Goal: Transaction & Acquisition: Purchase product/service

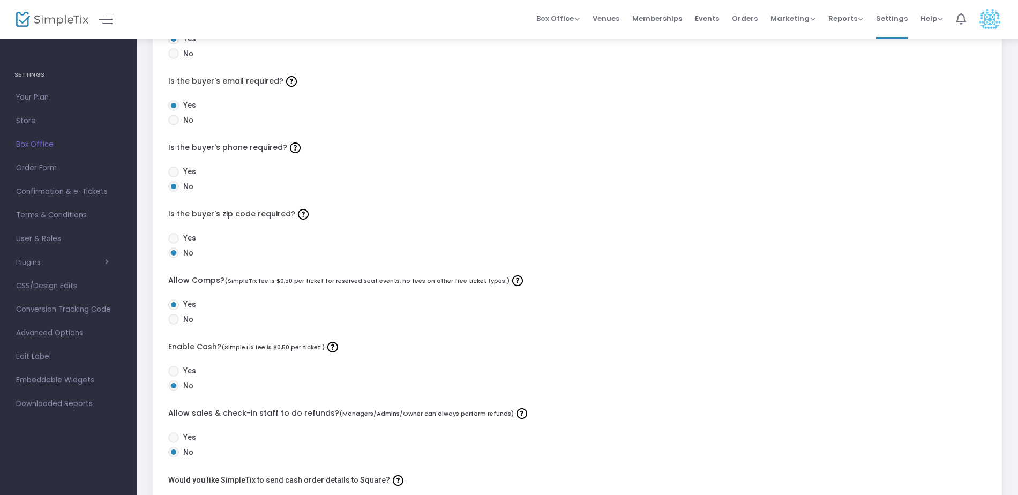
scroll to position [214, 0]
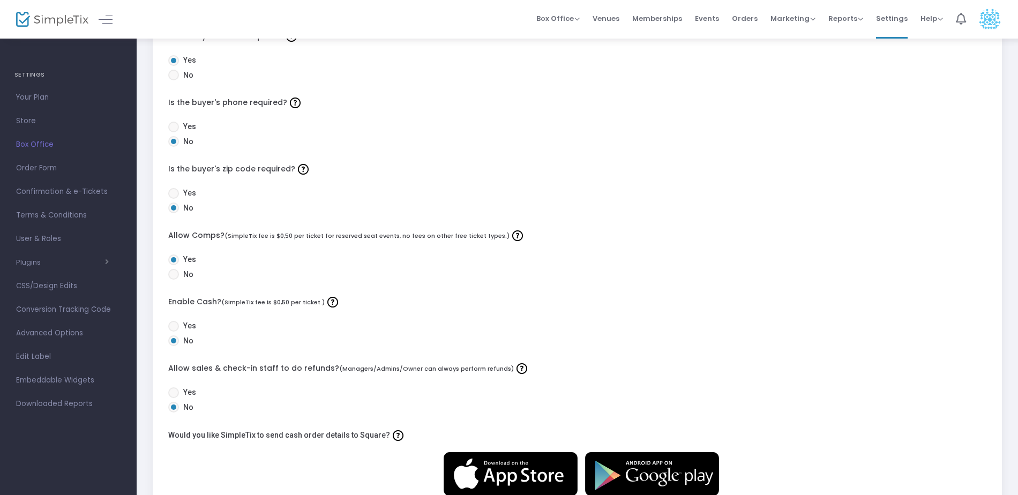
click at [171, 325] on span at bounding box center [173, 326] width 11 height 11
click at [173, 332] on input "Yes" at bounding box center [173, 332] width 1 height 1
radio input "true"
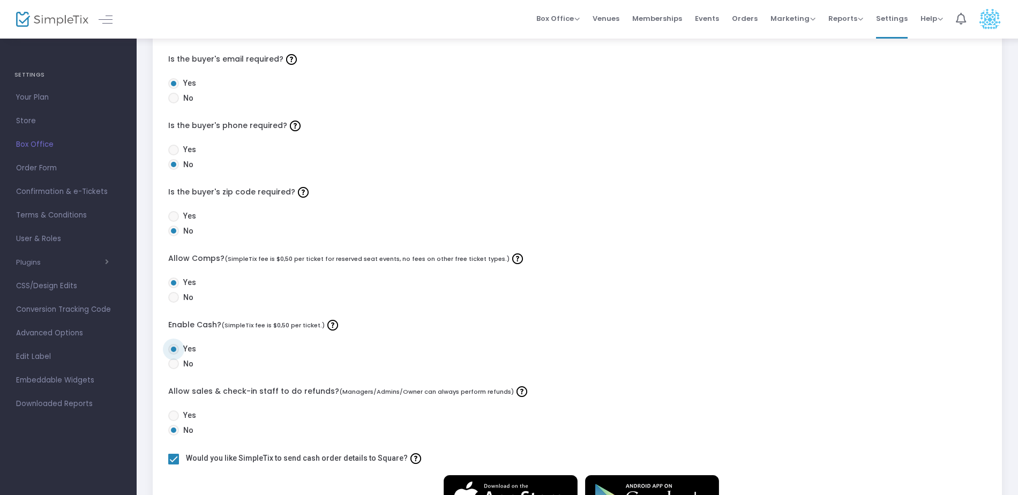
scroll to position [0, 0]
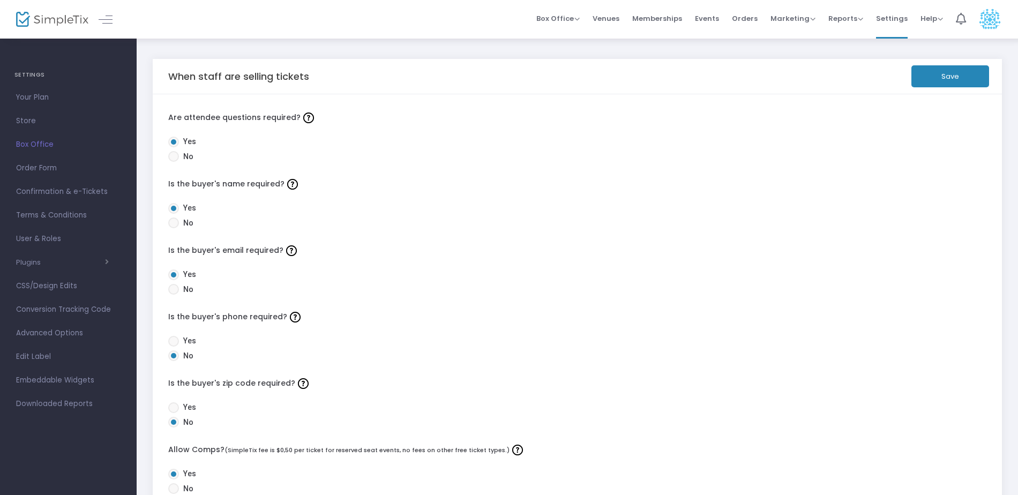
click at [944, 74] on button "Save" at bounding box center [950, 76] width 78 height 22
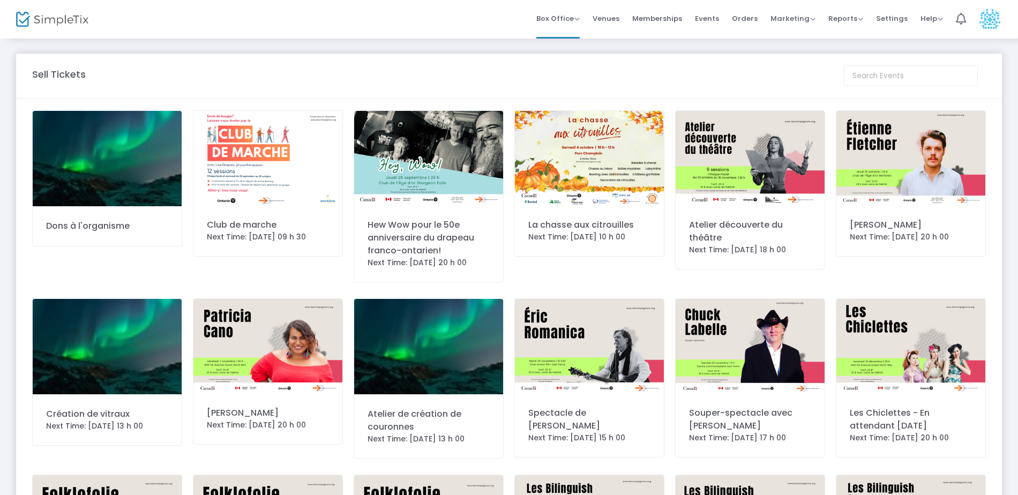
click at [406, 185] on img at bounding box center [428, 158] width 149 height 94
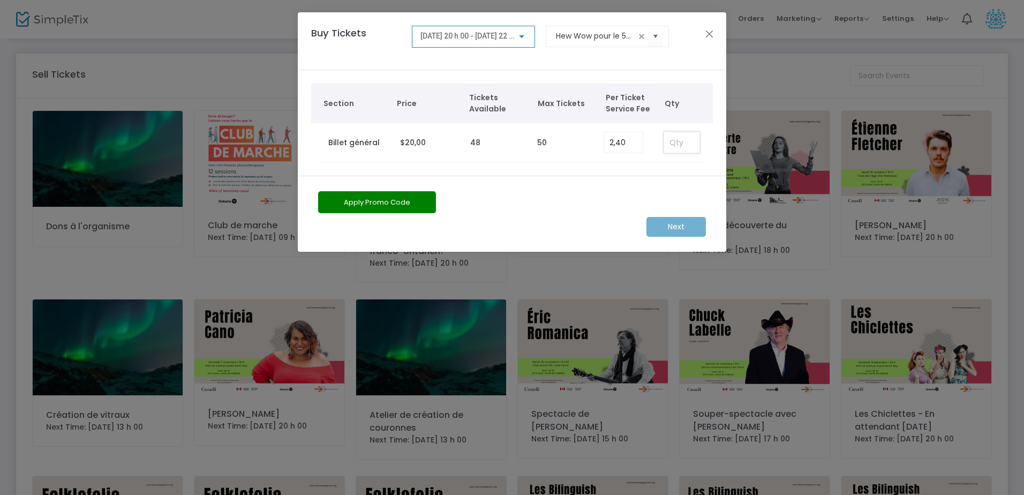
click at [678, 148] on input at bounding box center [681, 142] width 35 height 20
type input "48"
click at [672, 224] on m-button "Next" at bounding box center [676, 227] width 59 height 20
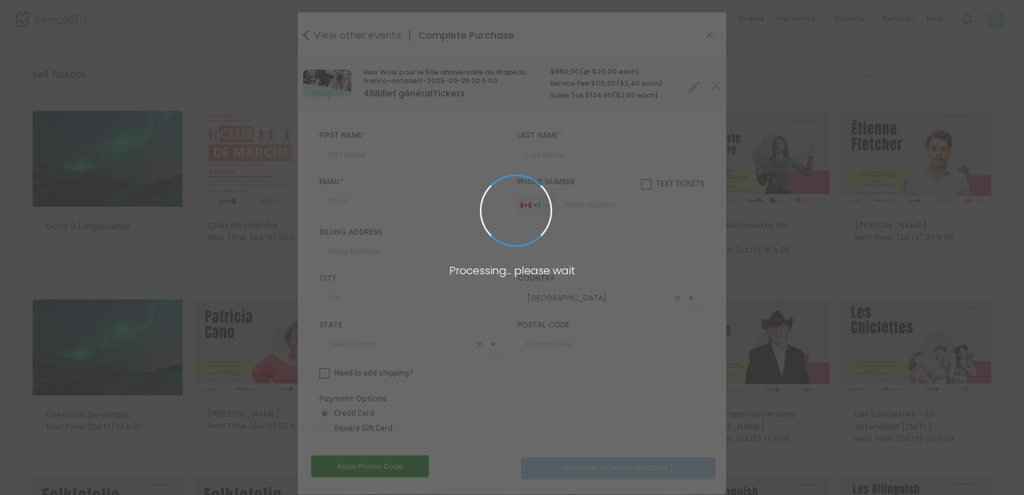
type input "[GEOGRAPHIC_DATA]"
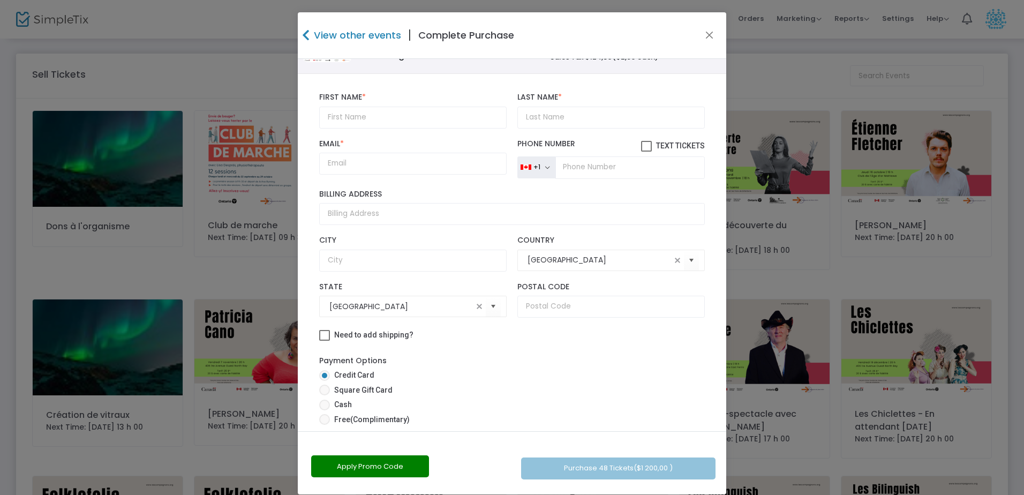
scroll to position [103, 0]
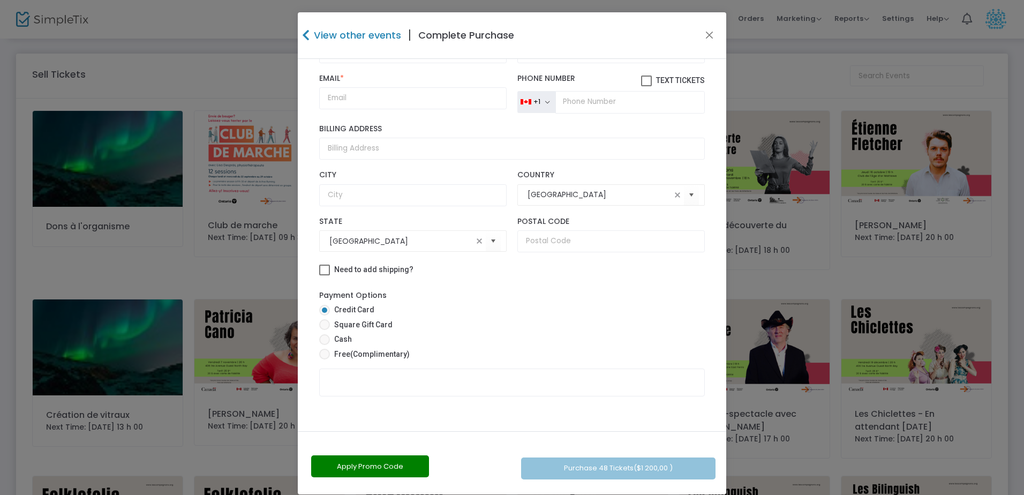
click at [321, 338] on span at bounding box center [324, 339] width 11 height 11
click at [324, 345] on input "Cash" at bounding box center [324, 345] width 1 height 1
radio input "true"
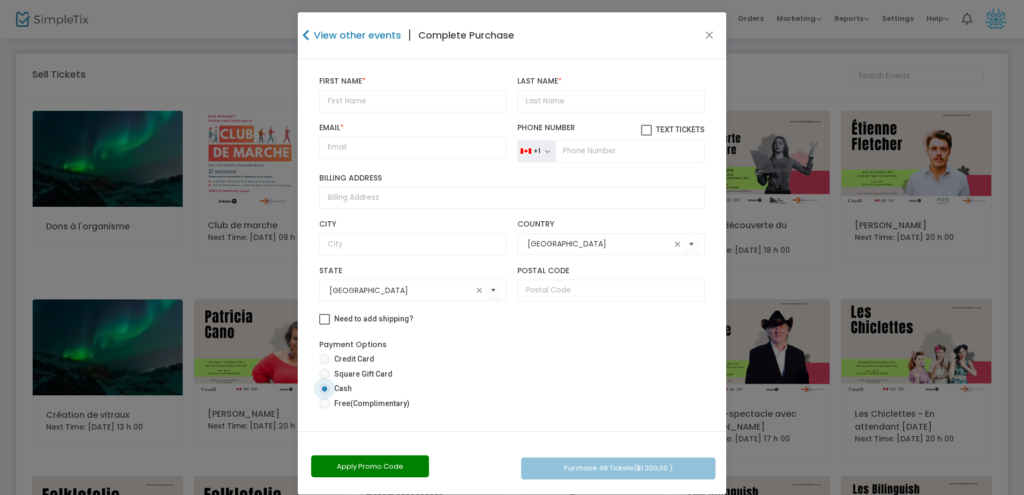
scroll to position [0, 0]
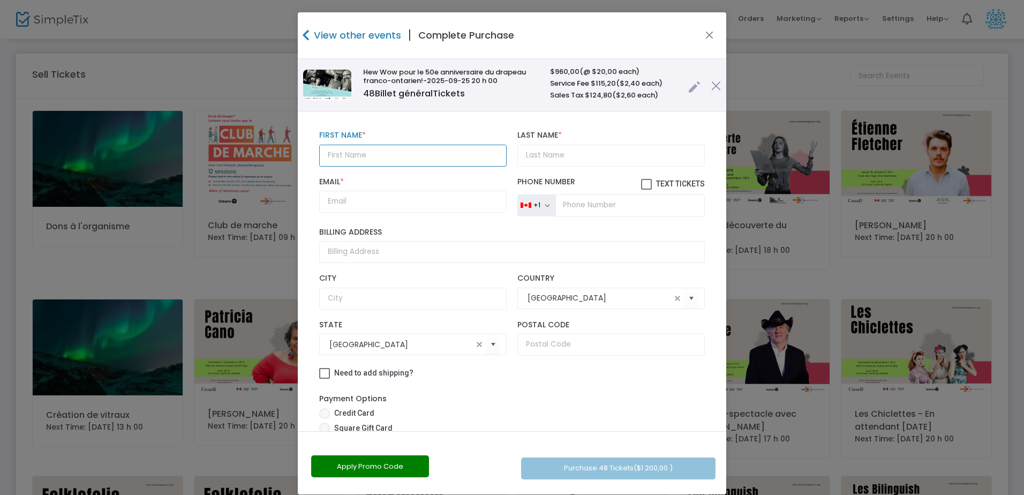
click at [370, 152] on input "text" at bounding box center [413, 156] width 188 height 22
type input "Billets"
type input "G"
type input "Imprim"
click at [364, 153] on input "Billets" at bounding box center [413, 156] width 188 height 22
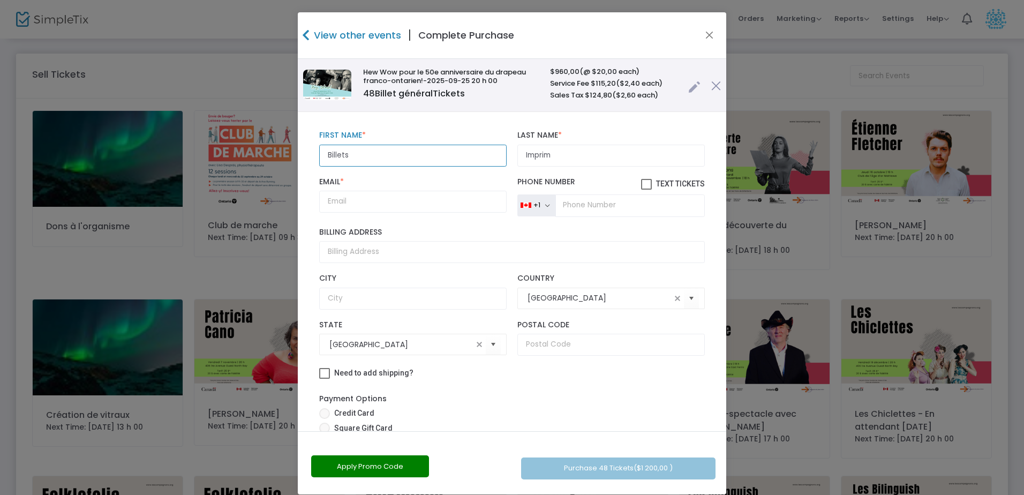
click at [364, 153] on input "Billets" at bounding box center [413, 156] width 188 height 22
type input "Hey"
type input "Wow"
click at [363, 199] on input "Email *" at bounding box center [413, 202] width 188 height 22
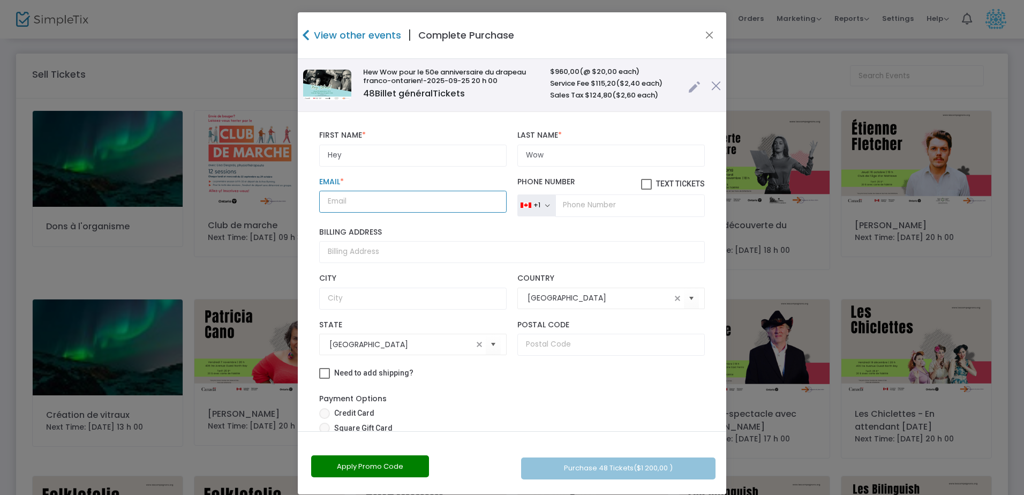
type input "[PERSON_NAME][EMAIL_ADDRESS][PERSON_NAME][DOMAIN_NAME]"
type input "681a Chippewa"
type input "[GEOGRAPHIC_DATA]"
type input "P1B6G8"
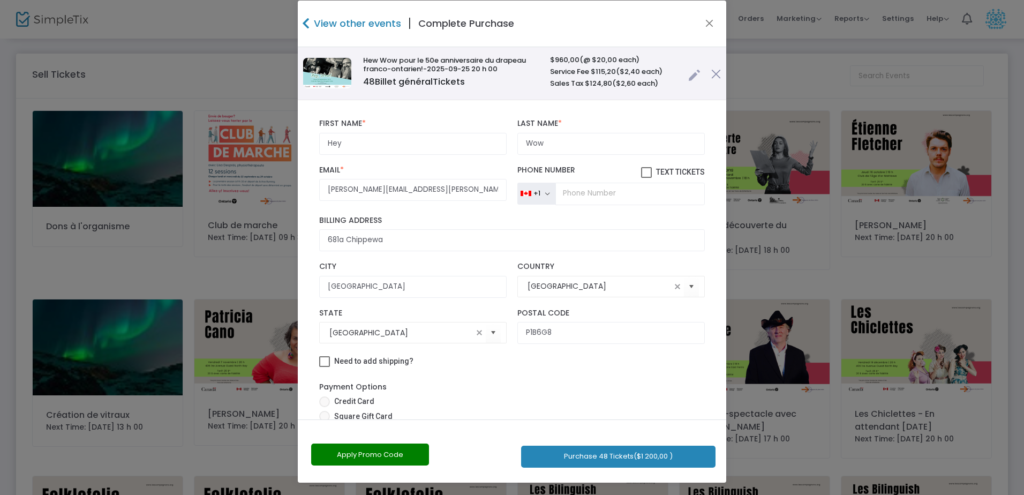
click at [331, 27] on h4 "View other events" at bounding box center [356, 23] width 90 height 14
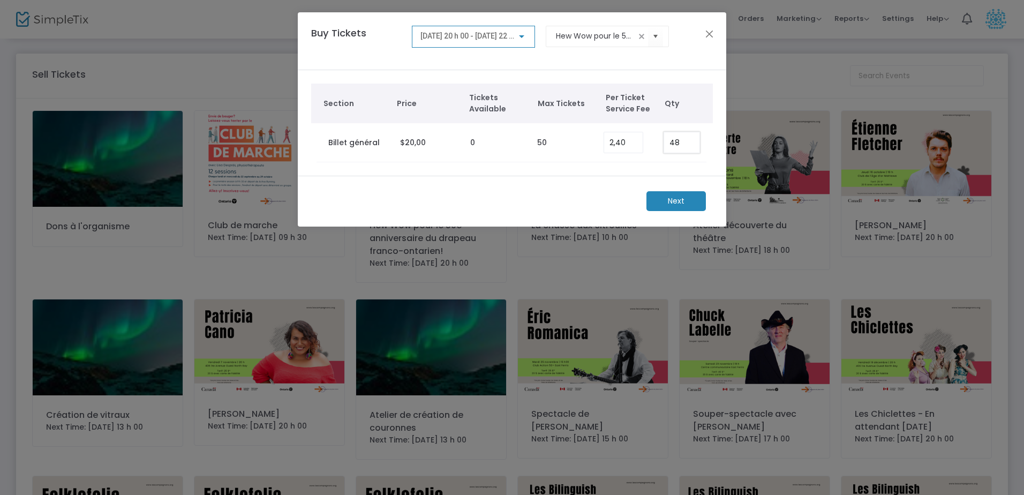
click at [677, 141] on input "48" at bounding box center [681, 142] width 35 height 20
click at [677, 142] on input "48" at bounding box center [681, 142] width 35 height 20
type input "50"
click at [682, 198] on m-button "Next" at bounding box center [676, 201] width 59 height 20
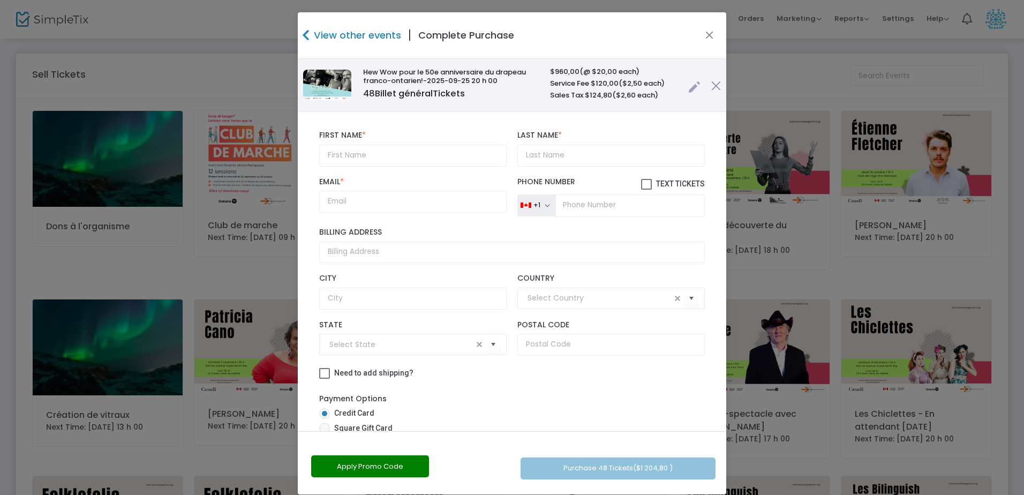
click at [698, 36] on div "View other events | Complete Purchase" at bounding box center [512, 35] width 429 height 47
click at [708, 35] on button "Close" at bounding box center [710, 35] width 14 height 14
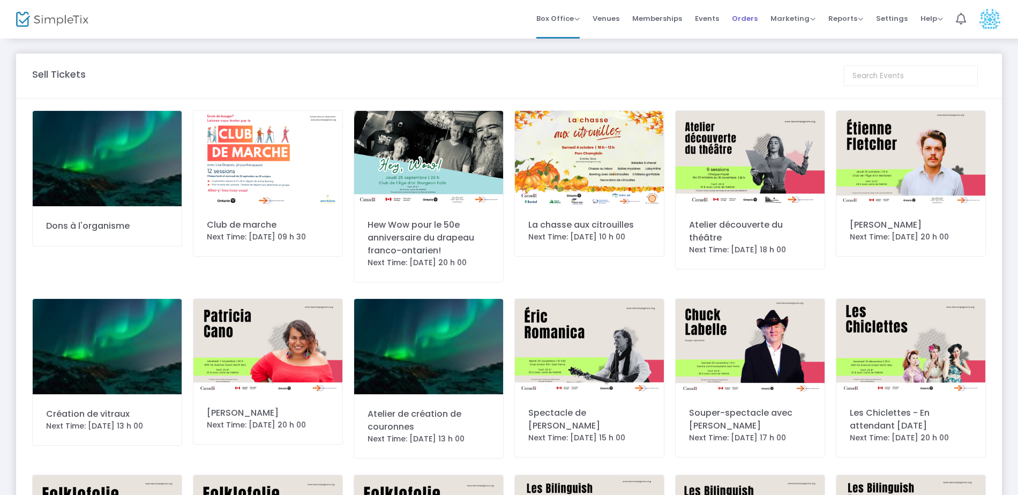
click at [753, 19] on span "Orders" at bounding box center [745, 18] width 26 height 27
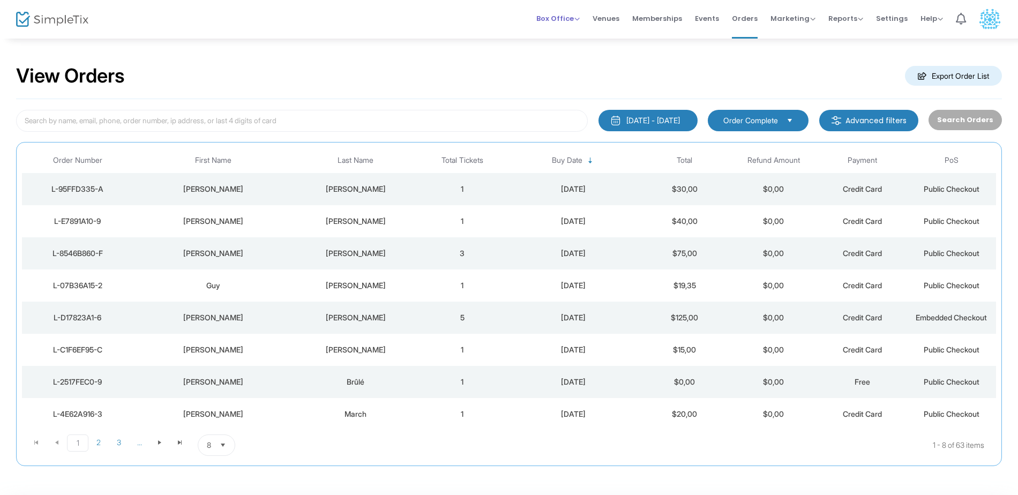
click at [559, 21] on span "Box Office" at bounding box center [557, 18] width 43 height 10
click at [558, 42] on li "Sell Tickets" at bounding box center [574, 36] width 77 height 21
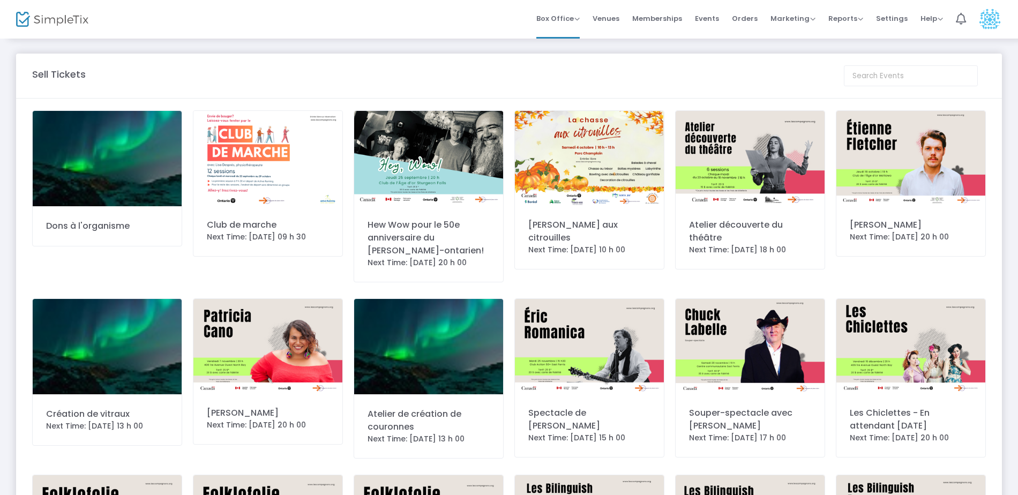
click at [455, 156] on img at bounding box center [428, 158] width 149 height 94
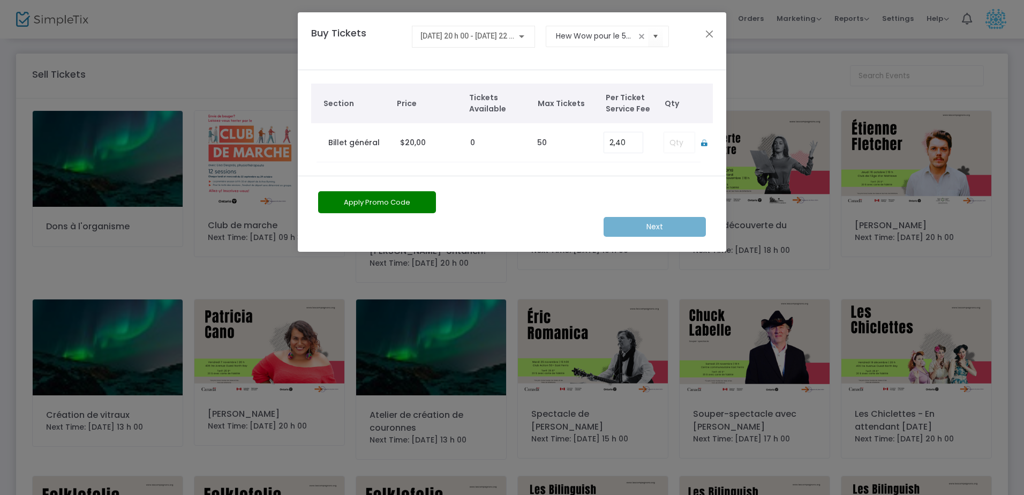
click at [671, 143] on td at bounding box center [677, 142] width 48 height 39
click at [677, 141] on td at bounding box center [677, 142] width 48 height 39
click at [705, 145] on icon at bounding box center [704, 142] width 6 height 7
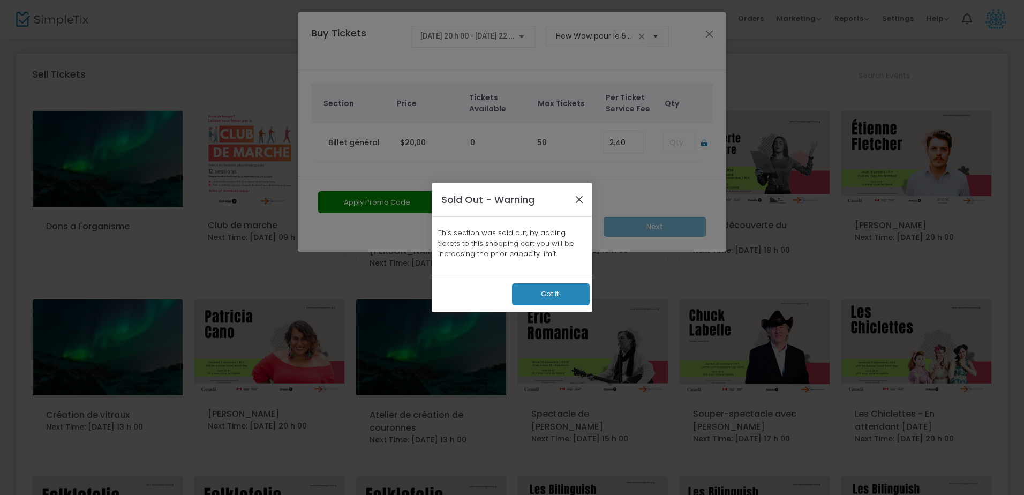
click at [582, 198] on button "Close" at bounding box center [580, 199] width 14 height 14
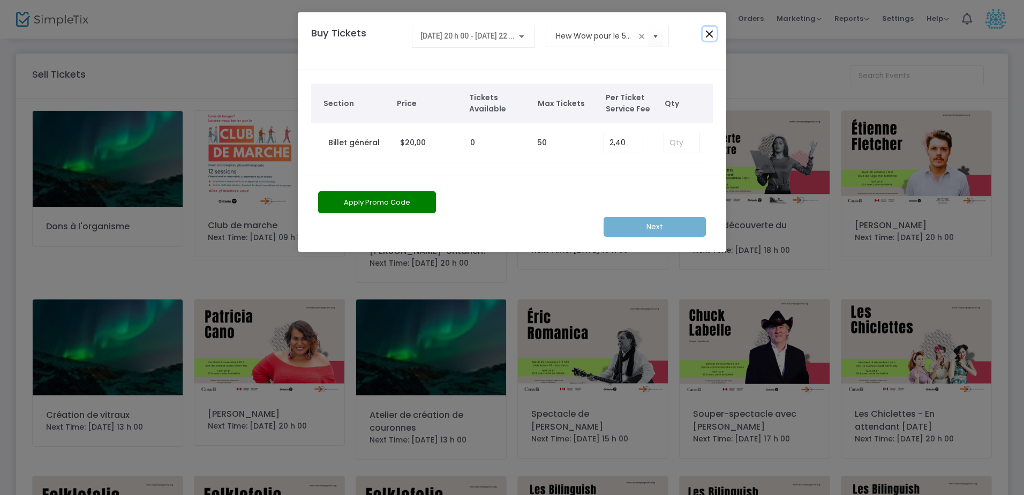
click at [713, 39] on button "Close" at bounding box center [710, 34] width 14 height 14
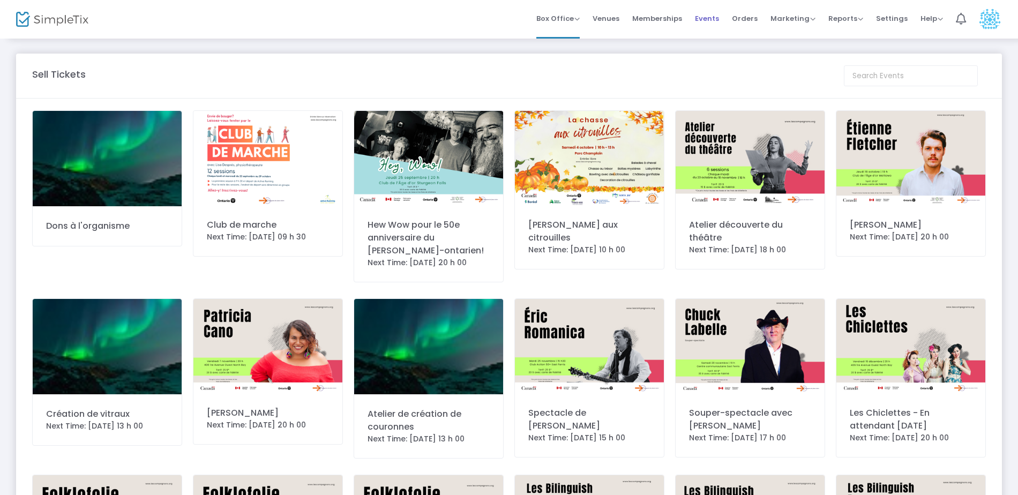
click at [702, 18] on span "Events" at bounding box center [707, 18] width 24 height 27
click at [423, 233] on div "Hew Wow pour le 50e anniversaire du [PERSON_NAME]-ontarien!" at bounding box center [429, 238] width 122 height 39
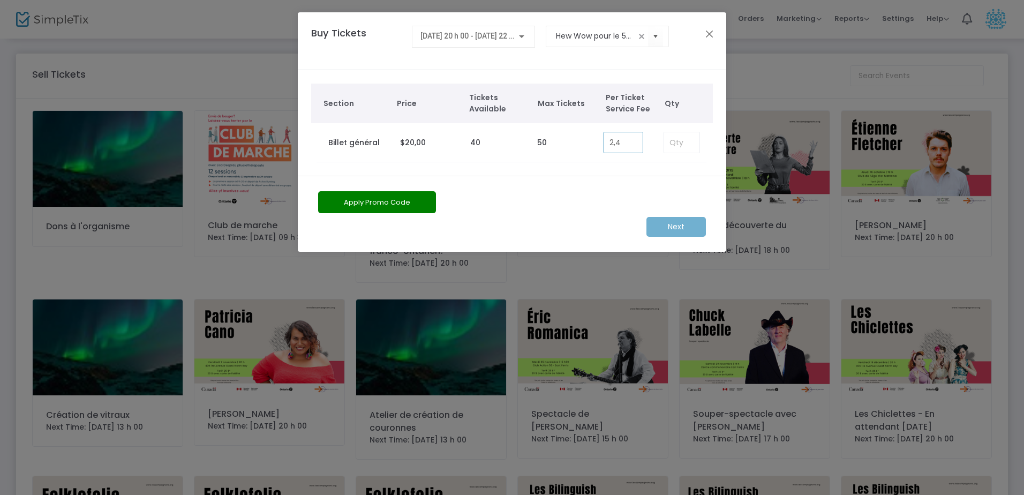
click at [611, 140] on input "2,4" at bounding box center [623, 142] width 39 height 20
type input "0,00"
click at [716, 33] on button "Close" at bounding box center [710, 34] width 14 height 14
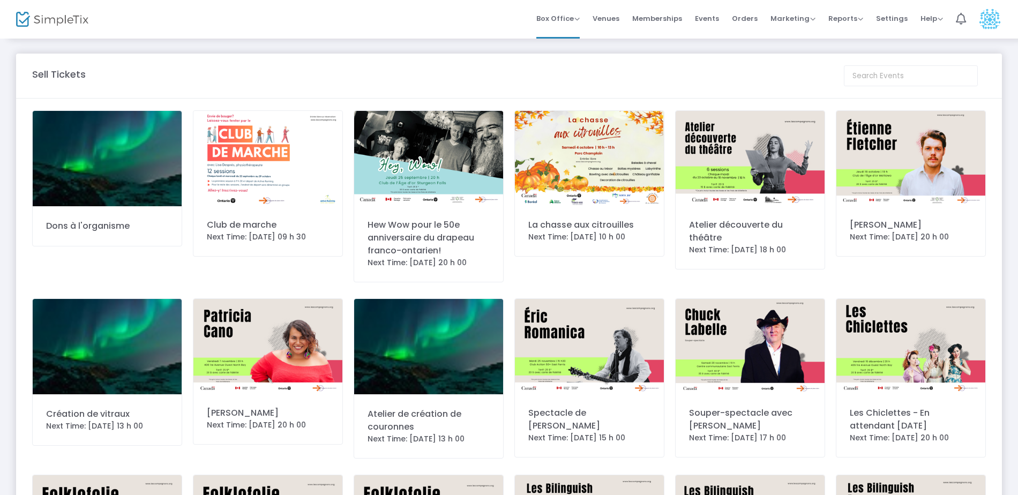
click at [417, 235] on div "Hew Wow pour le 50e anniversaire du drapeau franco-ontarien!" at bounding box center [429, 238] width 122 height 39
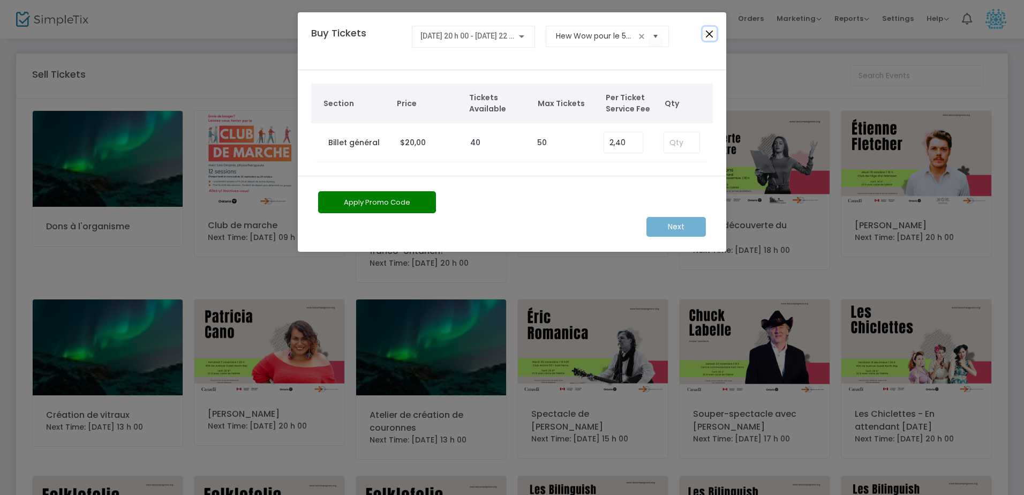
click at [706, 34] on button "Close" at bounding box center [710, 34] width 14 height 14
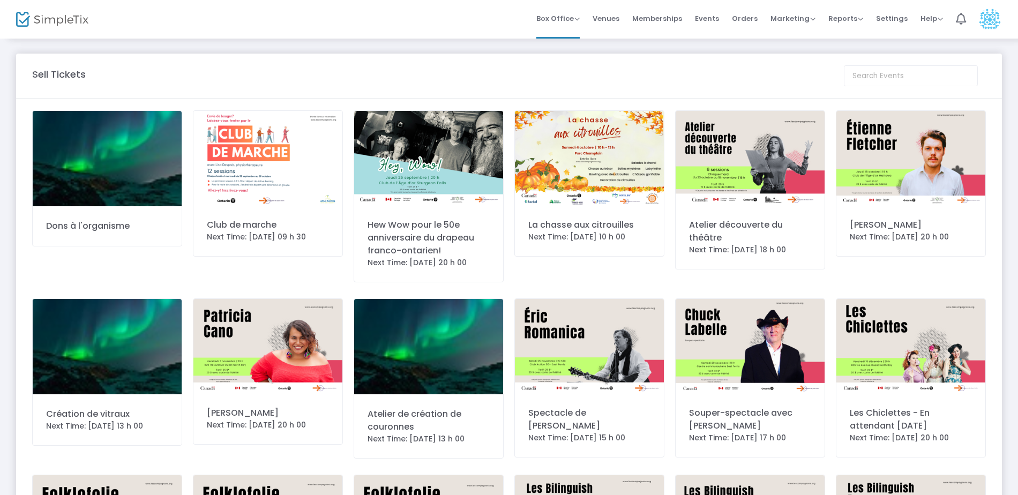
click at [432, 160] on img at bounding box center [428, 158] width 149 height 94
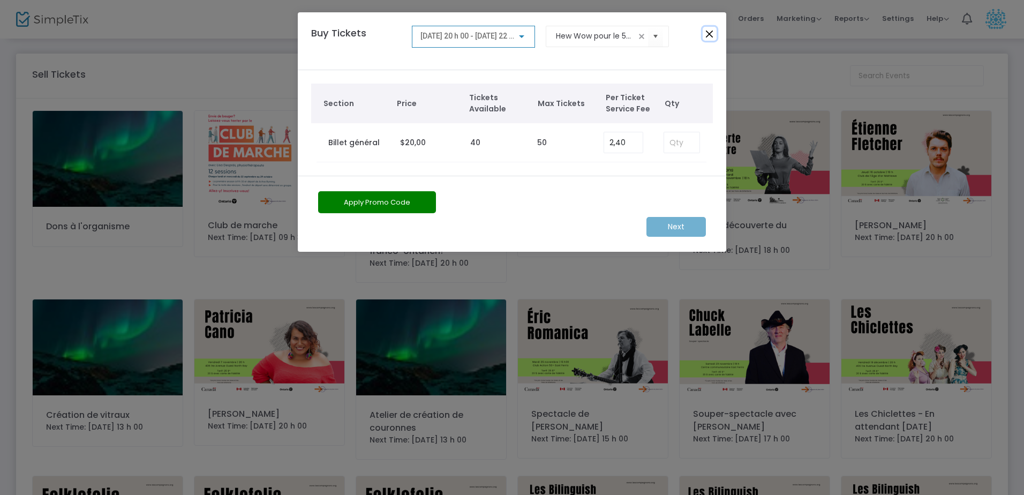
click at [709, 36] on button "Close" at bounding box center [710, 34] width 14 height 14
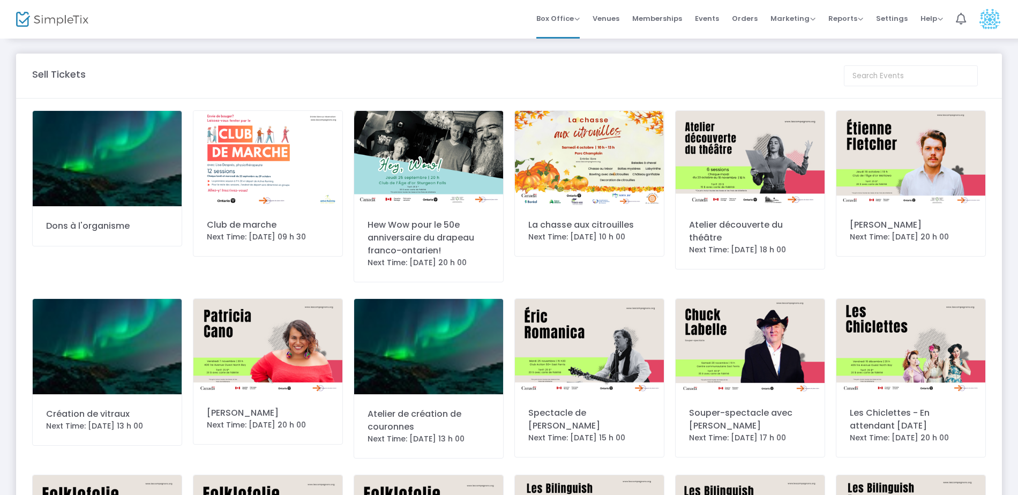
click at [424, 163] on img at bounding box center [428, 158] width 149 height 94
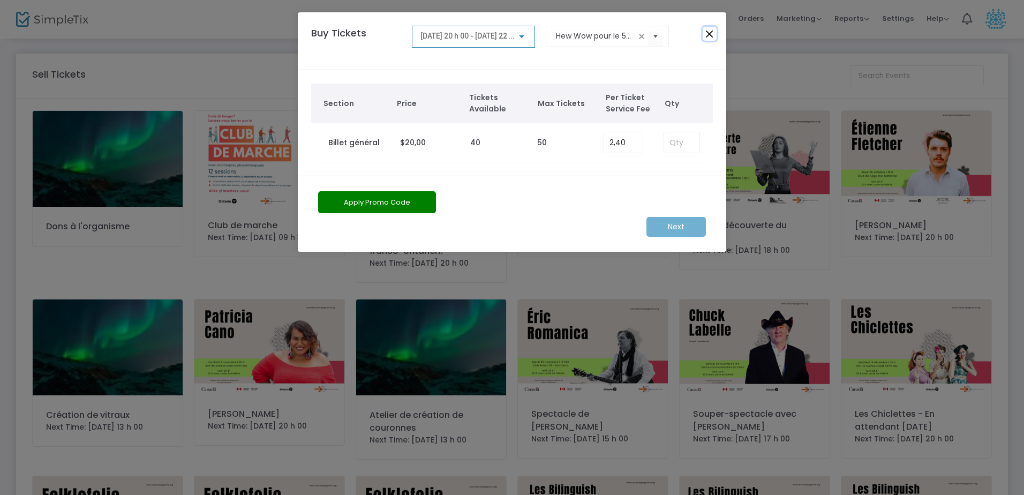
click at [708, 34] on button "Close" at bounding box center [710, 34] width 14 height 14
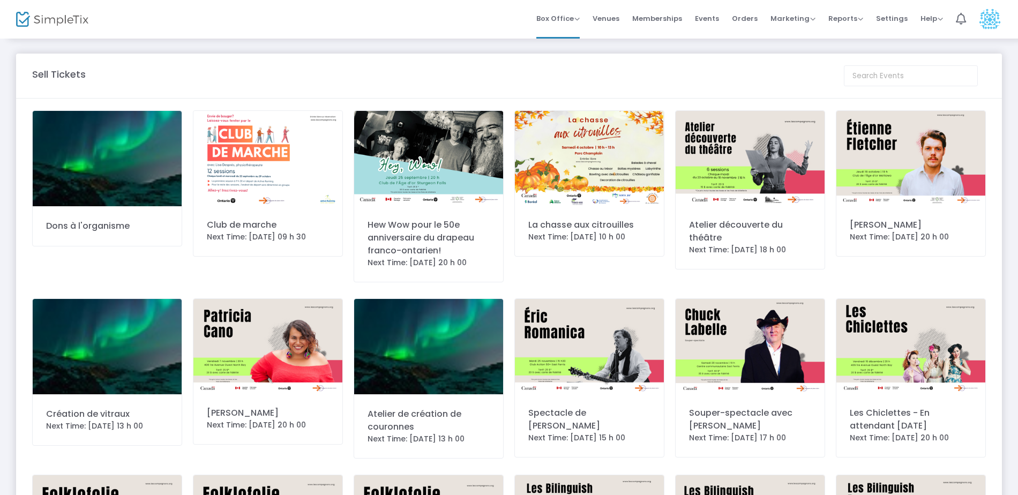
click at [401, 159] on img at bounding box center [428, 158] width 149 height 94
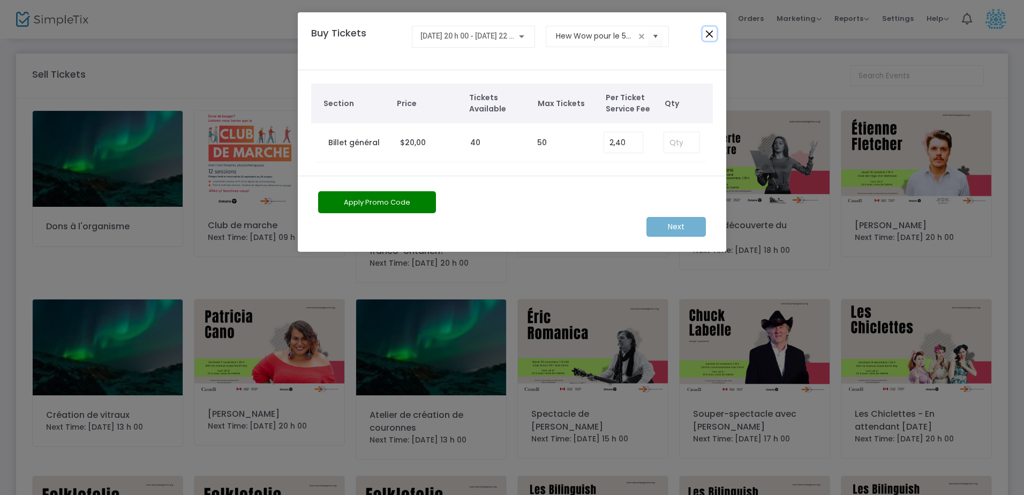
click at [710, 36] on button "Close" at bounding box center [710, 34] width 14 height 14
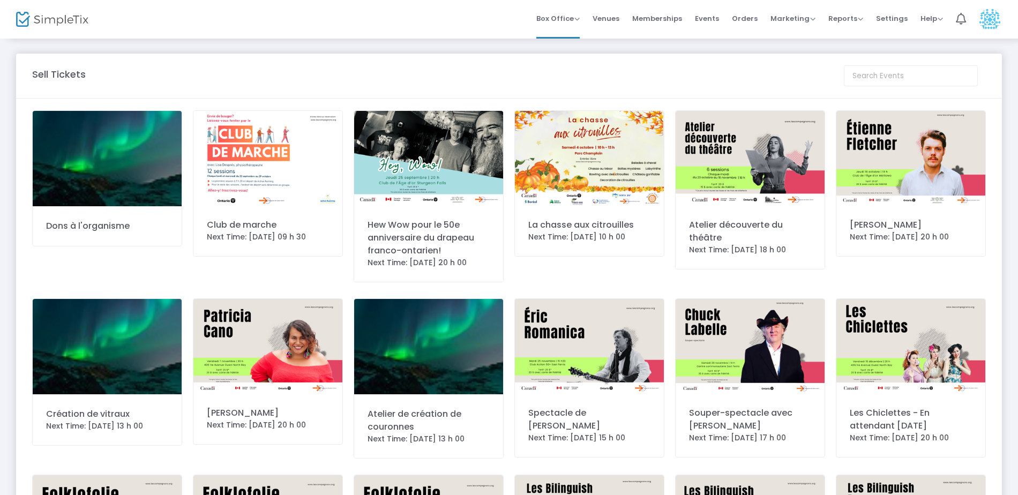
click at [391, 225] on div "Hew Wow pour le 50e anniversaire du drapeau franco-ontarien!" at bounding box center [429, 238] width 122 height 39
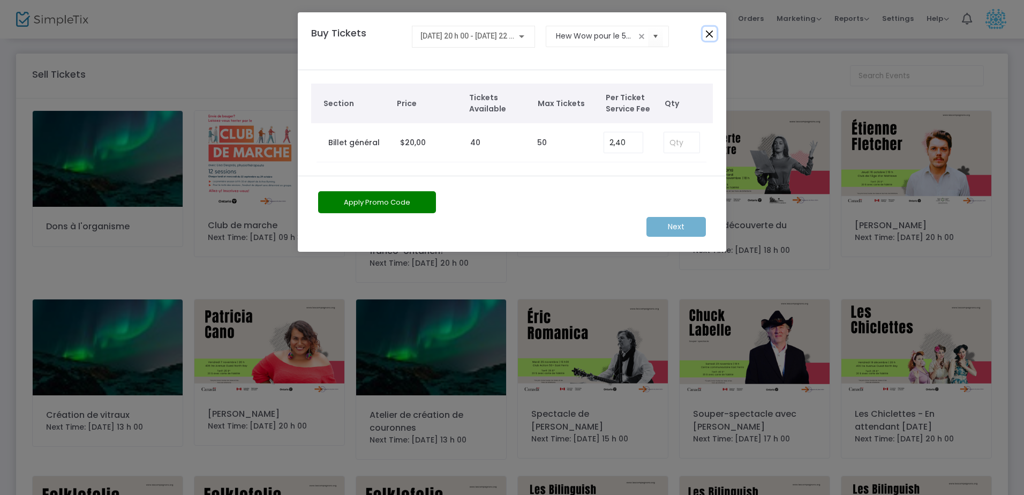
click at [712, 31] on button "Close" at bounding box center [710, 34] width 14 height 14
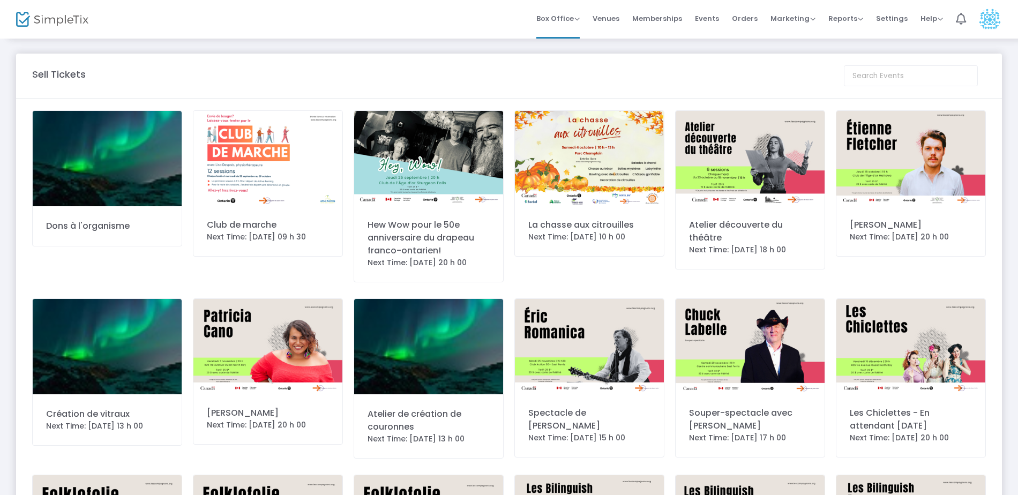
click at [400, 239] on div "Hew Wow pour le 50e anniversaire du drapeau franco-ontarien!" at bounding box center [429, 238] width 122 height 39
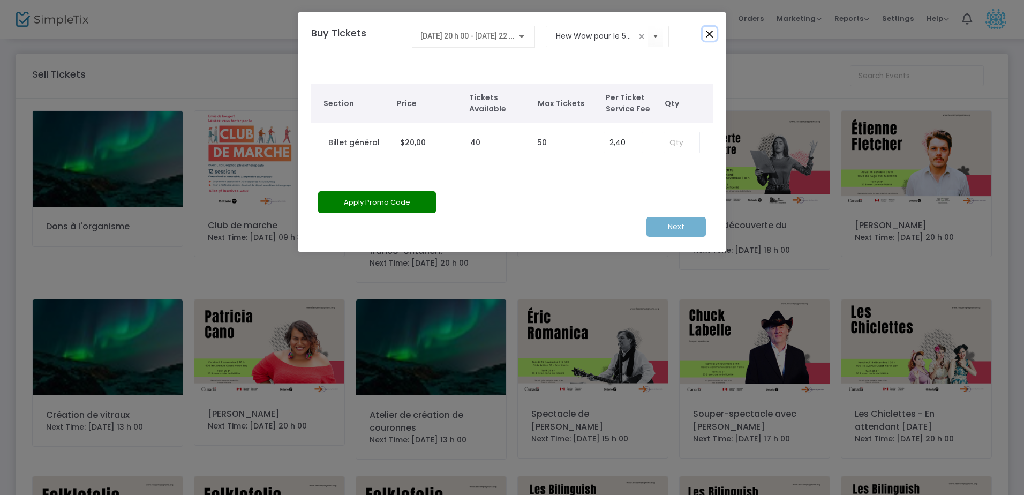
click at [706, 34] on button "Close" at bounding box center [710, 34] width 14 height 14
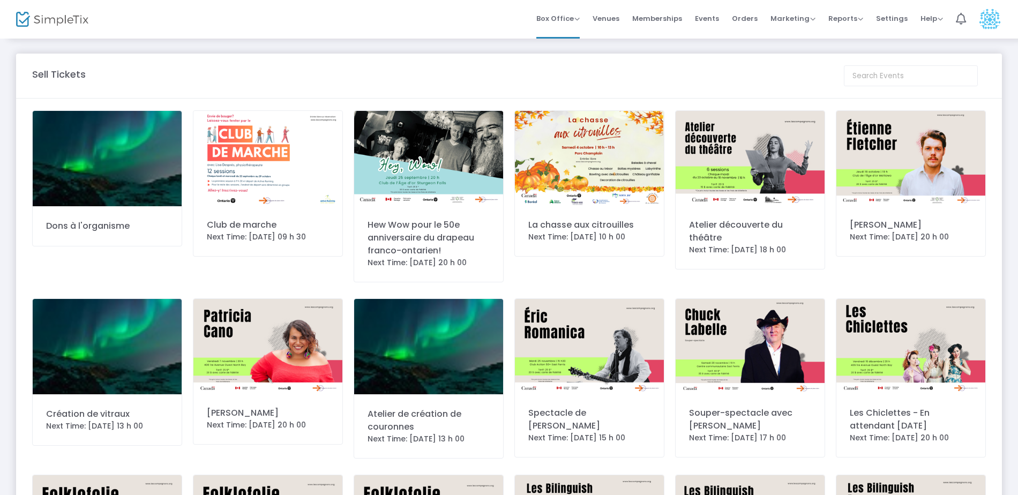
click at [417, 171] on img at bounding box center [428, 158] width 149 height 94
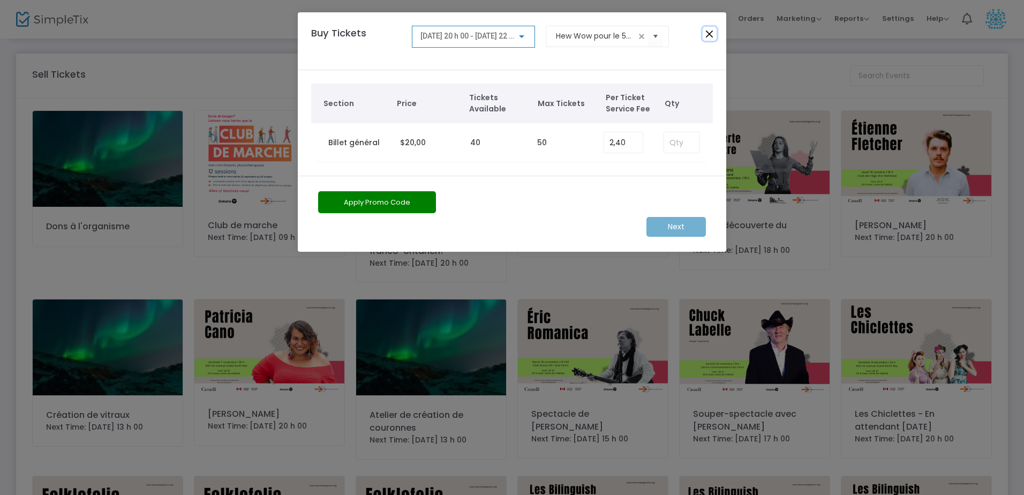
click at [710, 31] on button "Close" at bounding box center [710, 34] width 14 height 14
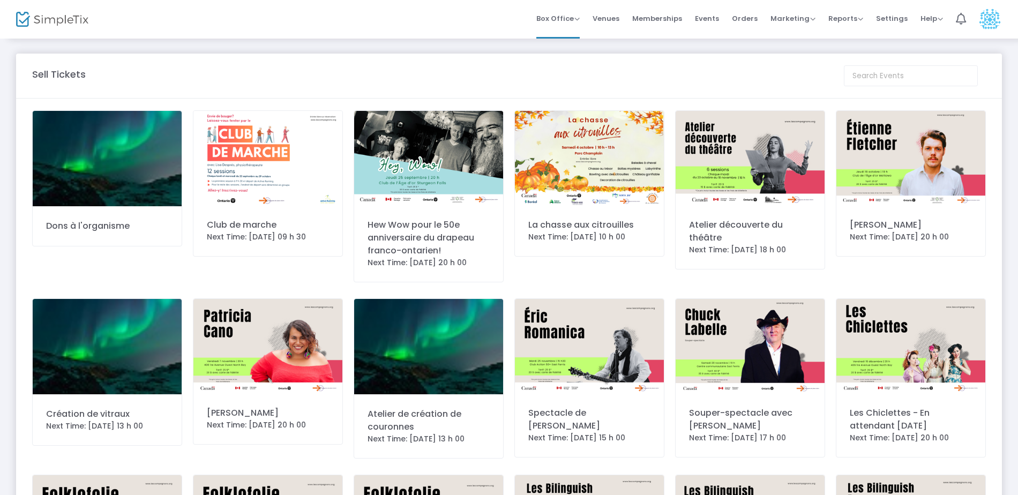
click at [427, 171] on img at bounding box center [428, 158] width 149 height 94
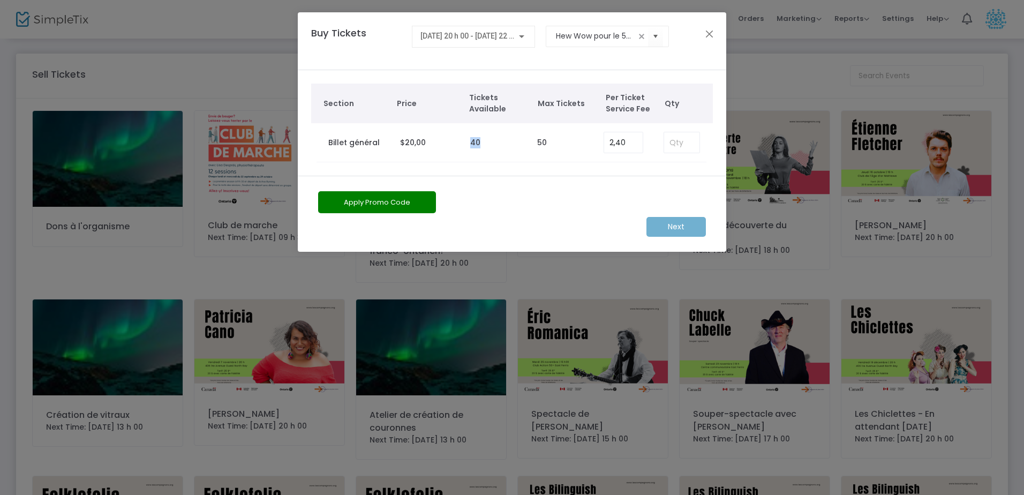
drag, startPoint x: 490, startPoint y: 144, endPoint x: 466, endPoint y: 147, distance: 23.9
click at [466, 147] on td "40" at bounding box center [498, 142] width 66 height 39
click at [708, 31] on button "Close" at bounding box center [710, 34] width 14 height 14
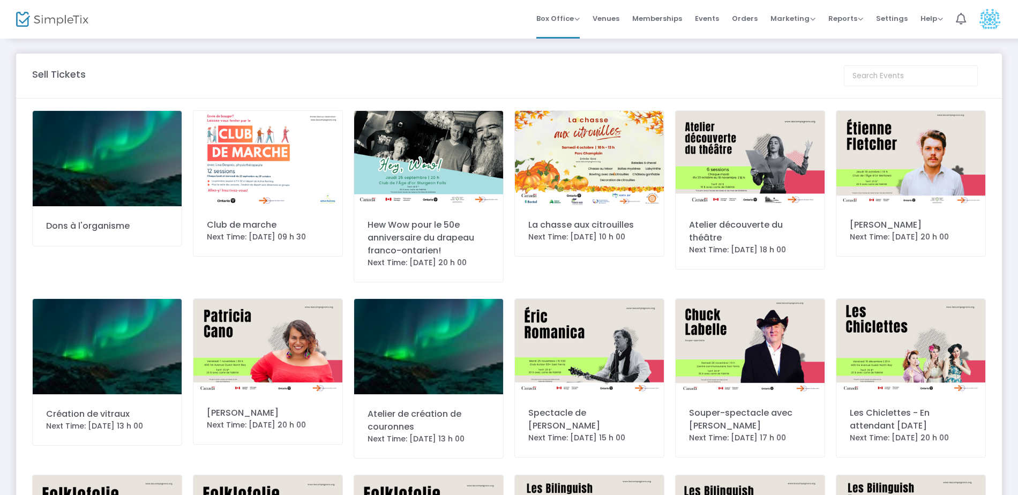
click at [437, 224] on div "Hew Wow pour le 50e anniversaire du drapeau franco-ontarien!" at bounding box center [429, 238] width 122 height 39
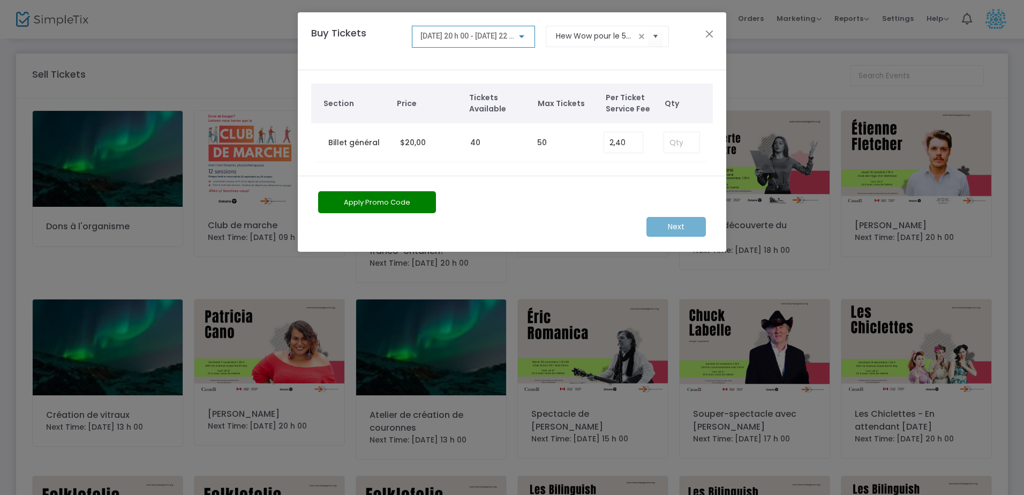
click at [700, 32] on div "Buy Tickets [DATE] 20 h 00 - [DATE] 22 h 00 Hew Wow pour le 50e anniversaire du…" at bounding box center [507, 41] width 402 height 31
click at [708, 32] on button "Close" at bounding box center [710, 34] width 14 height 14
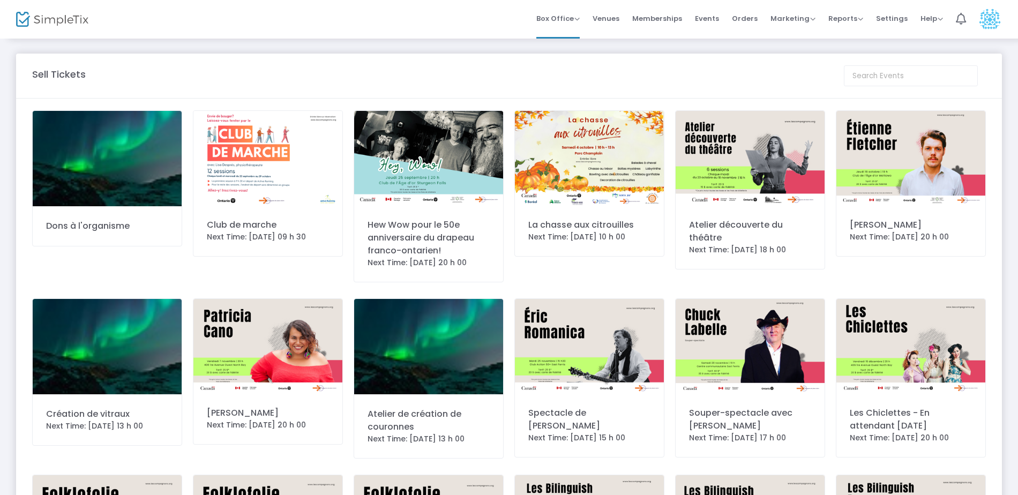
click at [406, 219] on div "Hew Wow pour le 50e anniversaire du drapeau franco-ontarien!" at bounding box center [429, 238] width 122 height 39
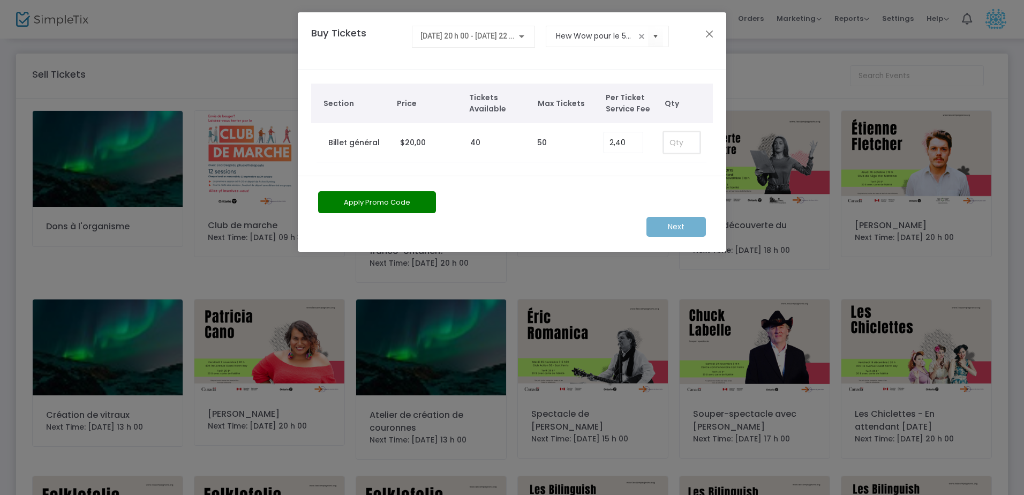
click at [675, 140] on input at bounding box center [681, 142] width 35 height 20
type input "40"
click at [675, 225] on m-button "Next" at bounding box center [676, 227] width 59 height 20
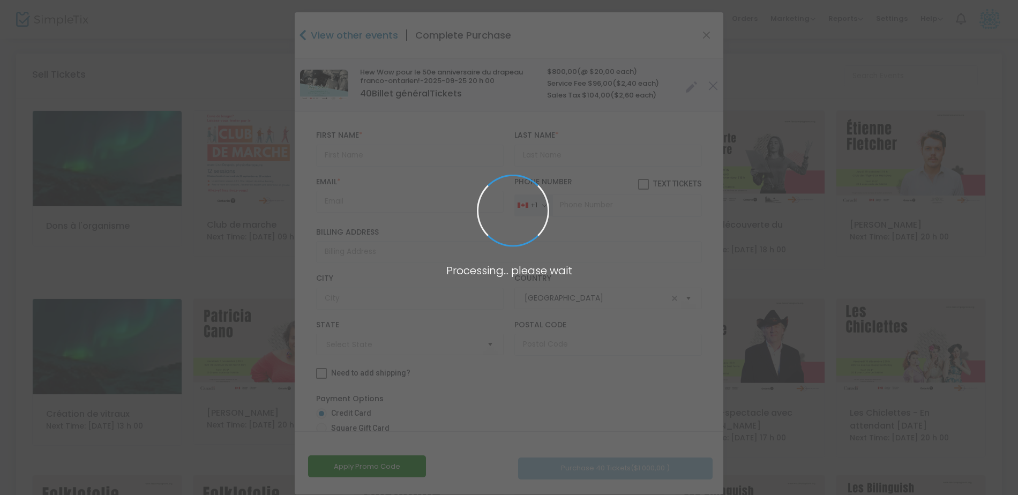
type input "Ontario"
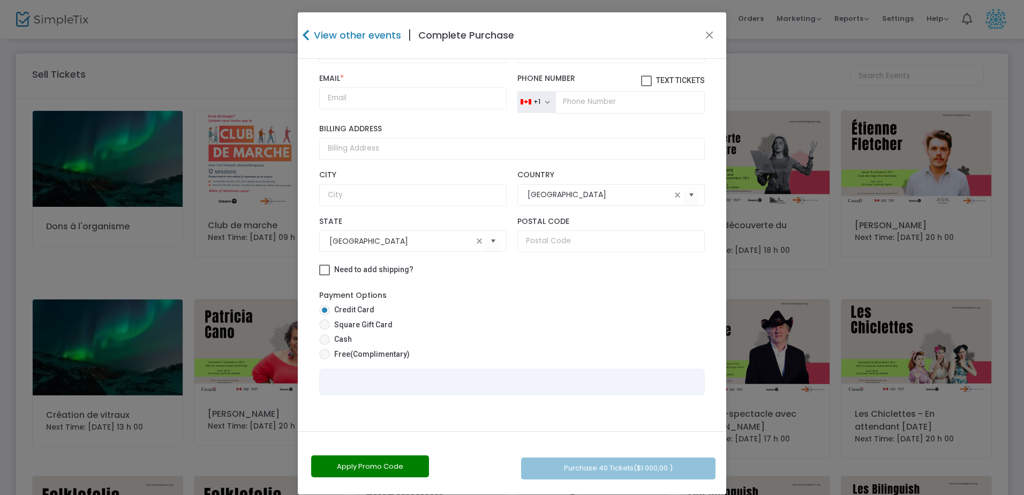
click at [324, 339] on span at bounding box center [324, 339] width 11 height 11
click at [324, 345] on input "Cash" at bounding box center [324, 345] width 1 height 1
radio input "true"
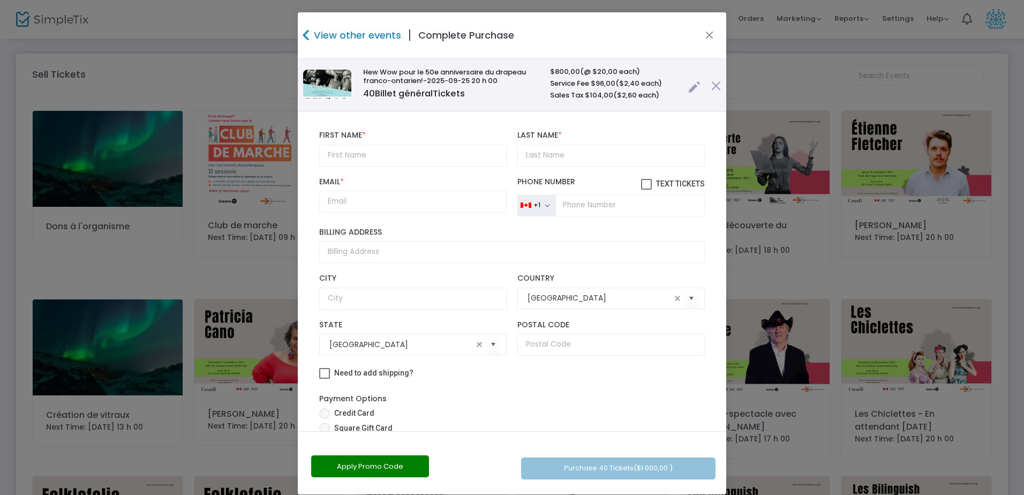
click at [337, 31] on h4 "View other events" at bounding box center [356, 35] width 90 height 14
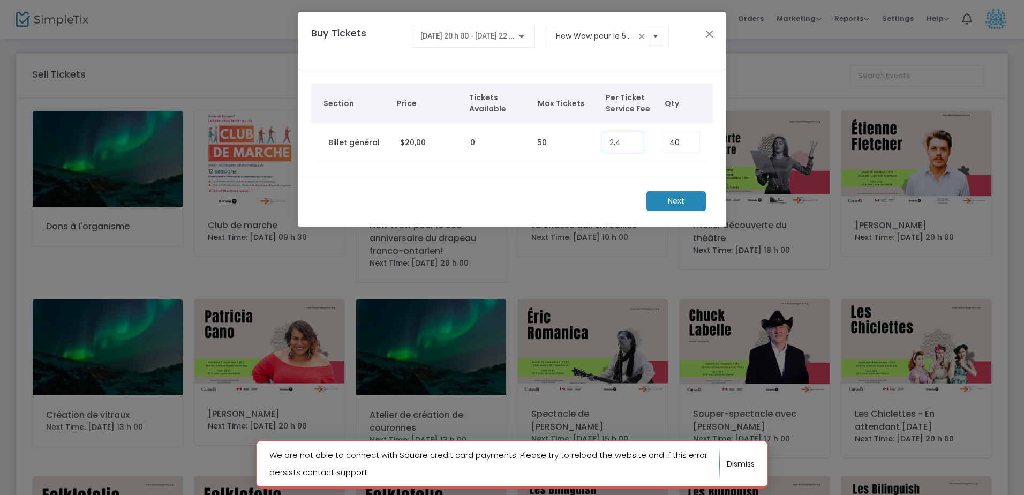
click at [609, 142] on input "2,4" at bounding box center [623, 142] width 39 height 20
type input "0,00"
click at [670, 203] on m-button "Next" at bounding box center [676, 201] width 59 height 20
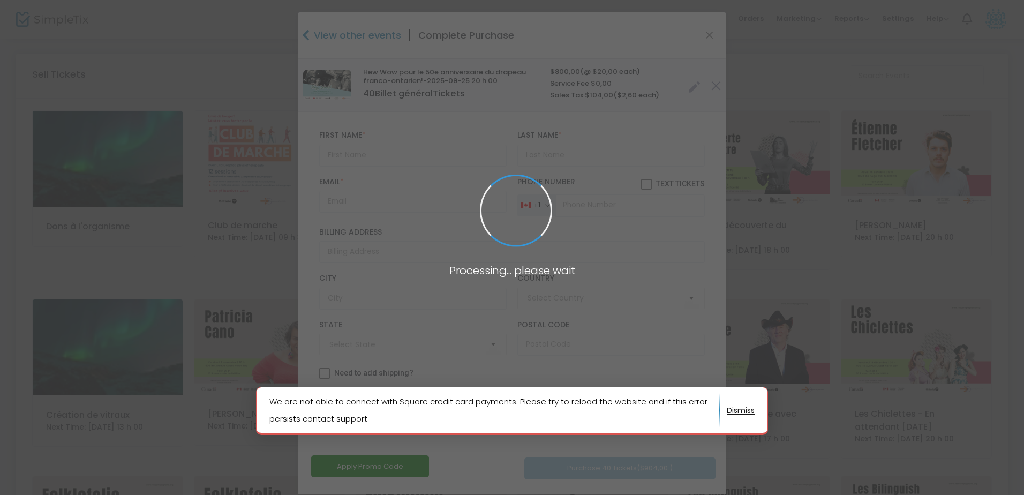
type input "Canada"
type input "Ontario"
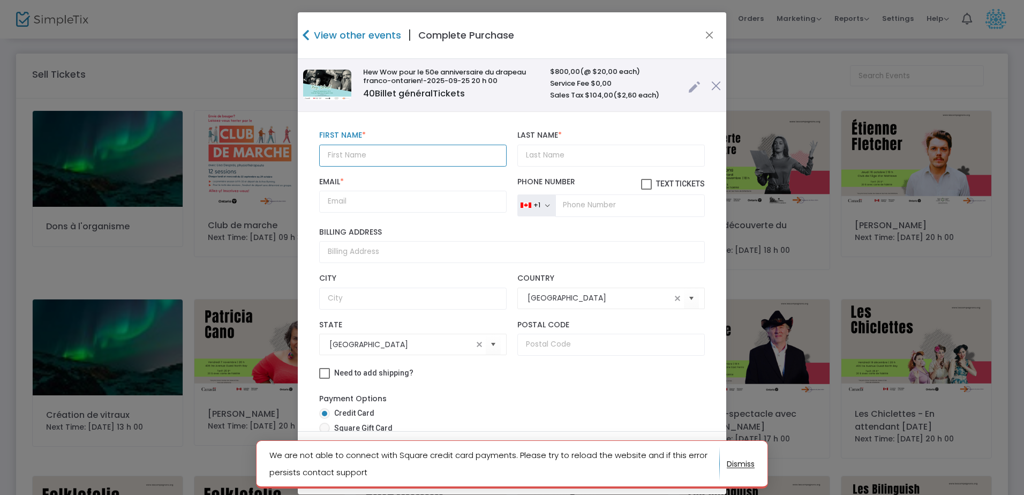
click at [340, 150] on input "text" at bounding box center [413, 156] width 188 height 22
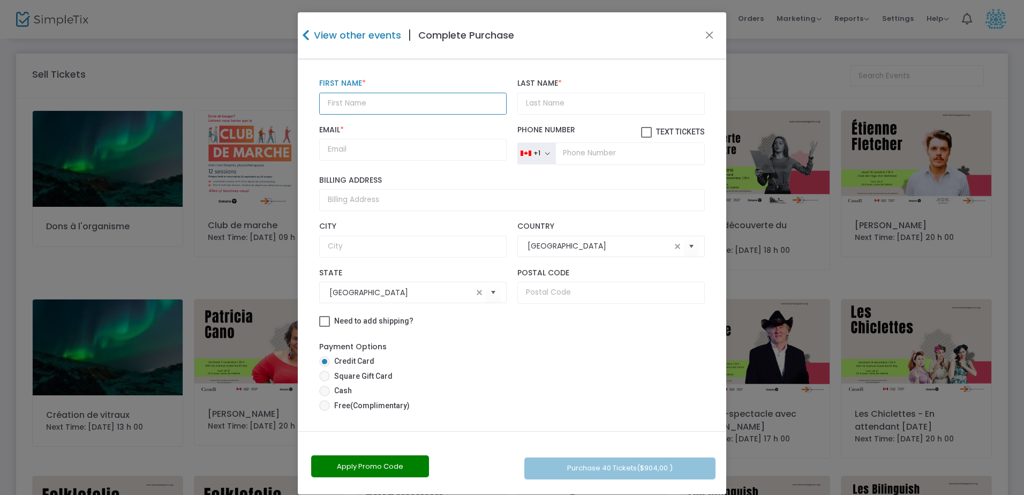
scroll to position [54, 0]
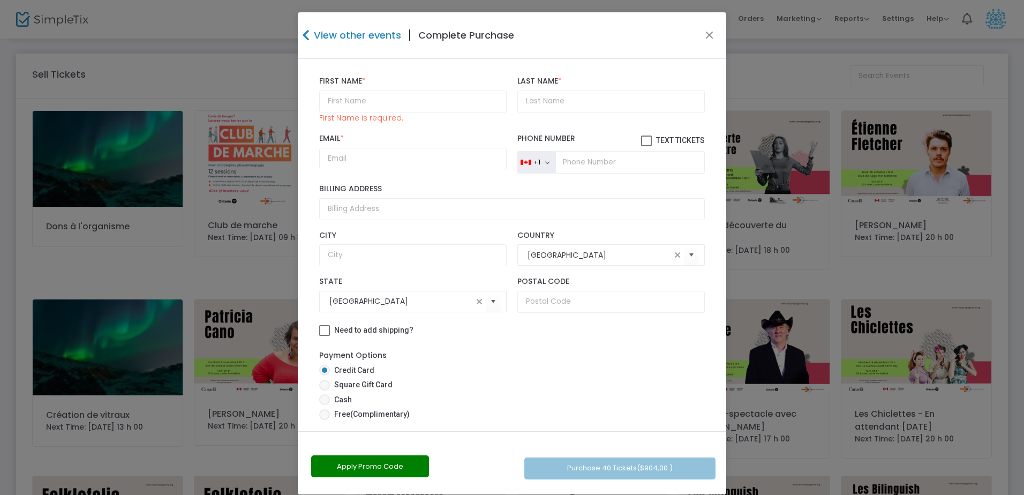
click at [320, 386] on mat-radio-group "Credit Card Square Gift Card Cash Free (Complimentary)" at bounding box center [512, 393] width 386 height 55
click at [321, 401] on span at bounding box center [324, 399] width 11 height 11
click at [324, 405] on input "Cash" at bounding box center [324, 405] width 1 height 1
radio input "true"
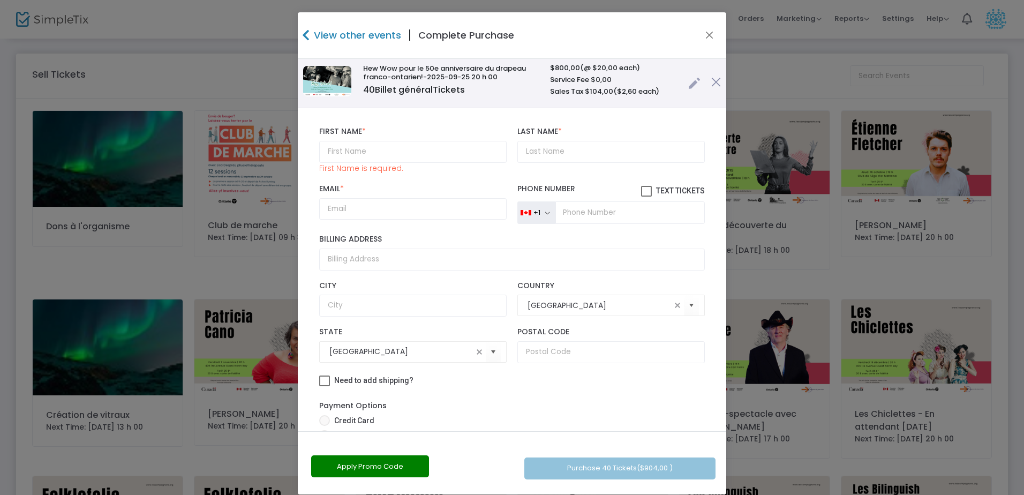
scroll to position [0, 0]
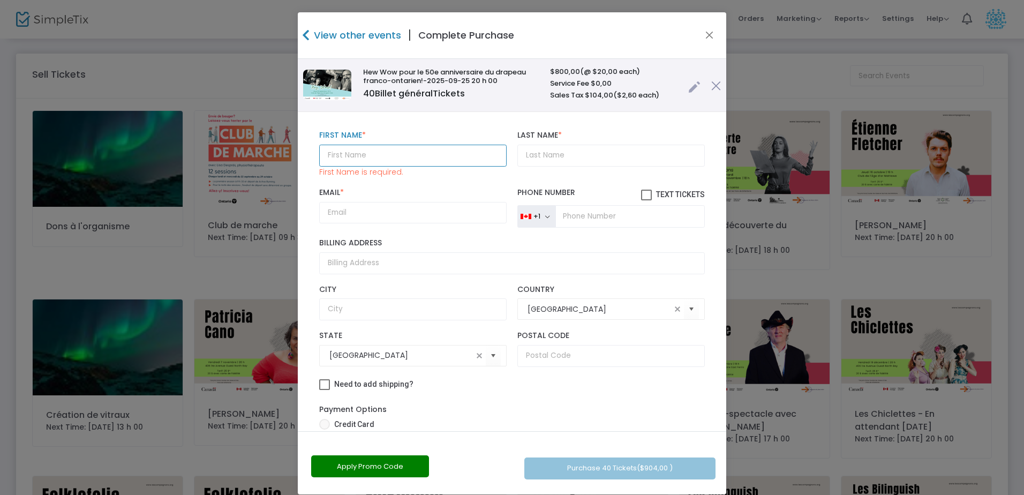
click at [341, 154] on input "text" at bounding box center [413, 156] width 188 height 22
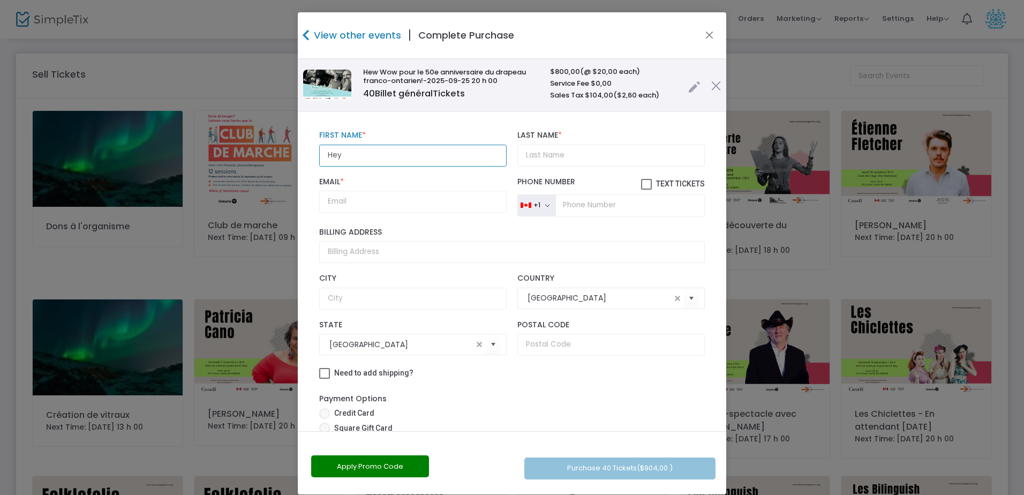
type input "Hey"
type input "Wow!"
click at [322, 206] on input "Email *" at bounding box center [413, 202] width 188 height 22
type input "joel.ducharme@lescompagnons.org"
type input "681a Chippewa"
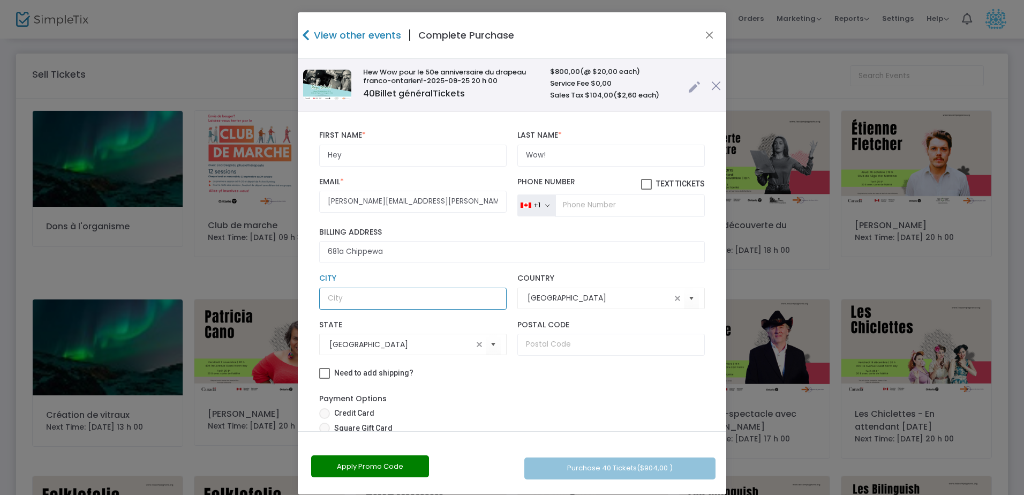
type input "North Bay"
type input "P1B6G8"
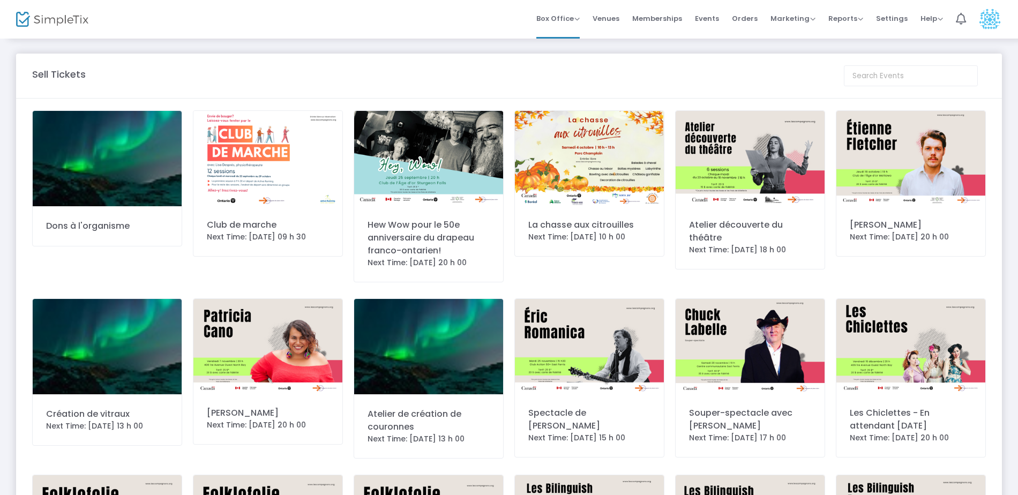
click at [425, 231] on div "Hew Wow pour le 50e anniversaire du drapeau franco-ontarien!" at bounding box center [429, 238] width 122 height 39
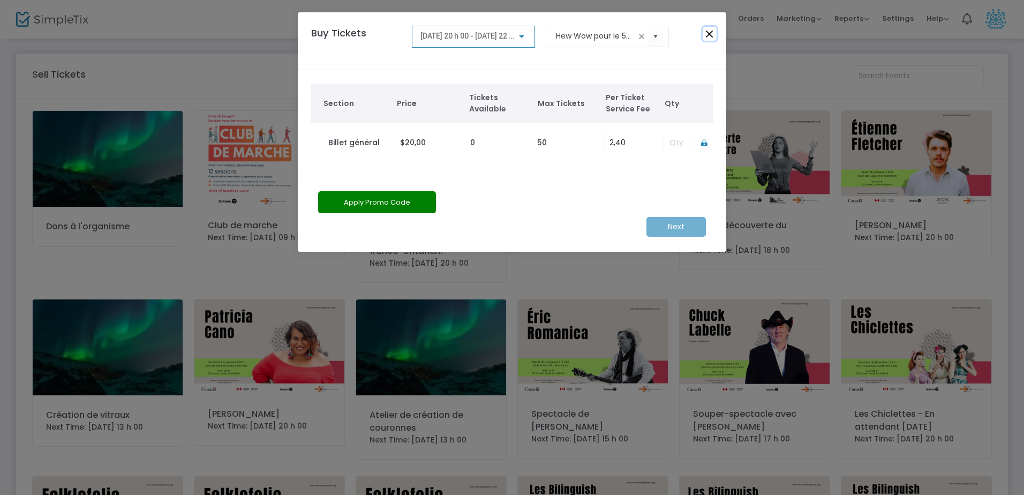
click at [711, 34] on button "Close" at bounding box center [710, 34] width 14 height 14
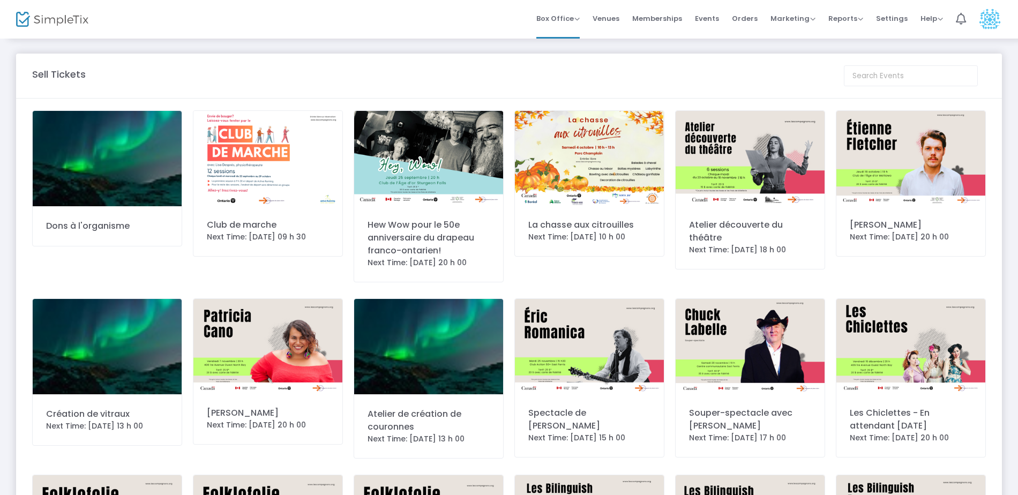
click at [444, 233] on div "Hew Wow pour le 50e anniversaire du drapeau franco-ontarien!" at bounding box center [429, 238] width 122 height 39
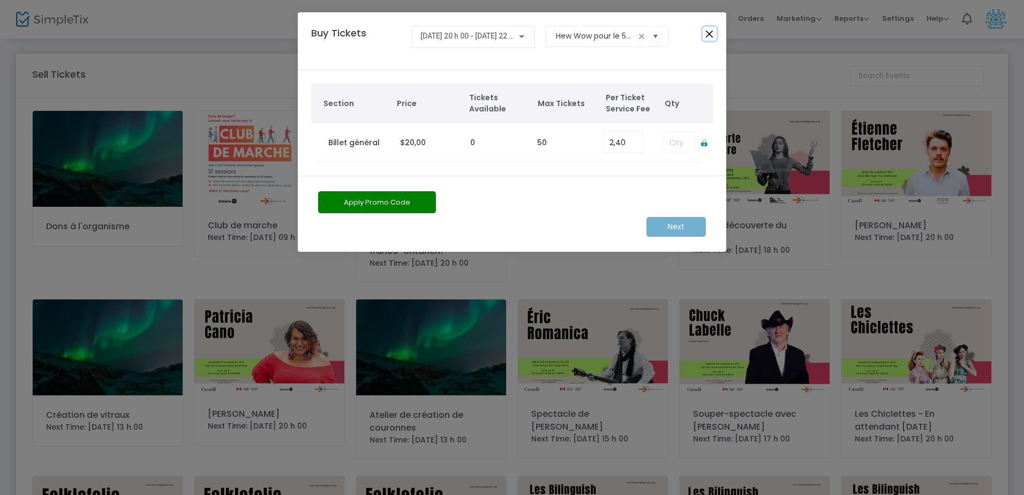
click at [709, 32] on button "Close" at bounding box center [710, 34] width 14 height 14
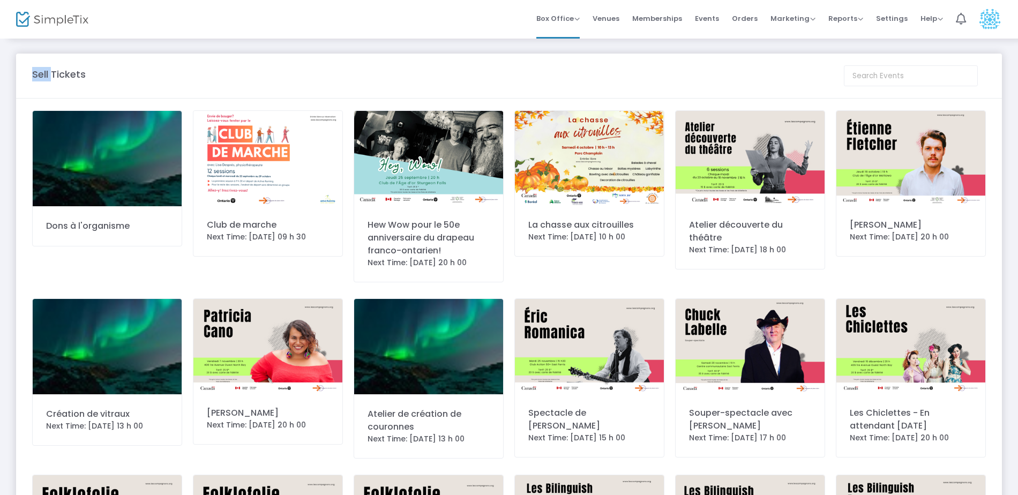
drag, startPoint x: 54, startPoint y: 67, endPoint x: 26, endPoint y: 75, distance: 29.0
click at [26, 75] on m-panel-header "Sell Tickets" at bounding box center [509, 76] width 986 height 45
click at [423, 151] on img at bounding box center [428, 158] width 149 height 94
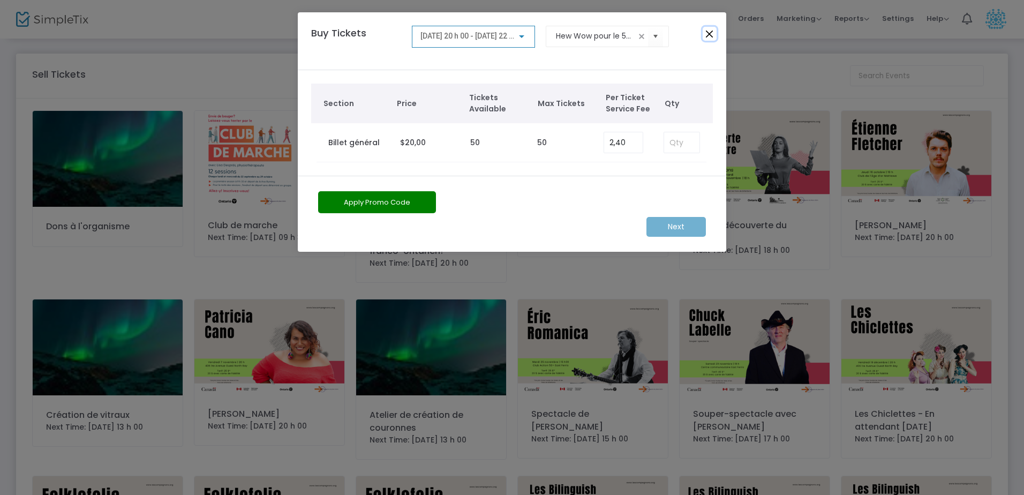
click at [716, 34] on button "Close" at bounding box center [710, 34] width 14 height 14
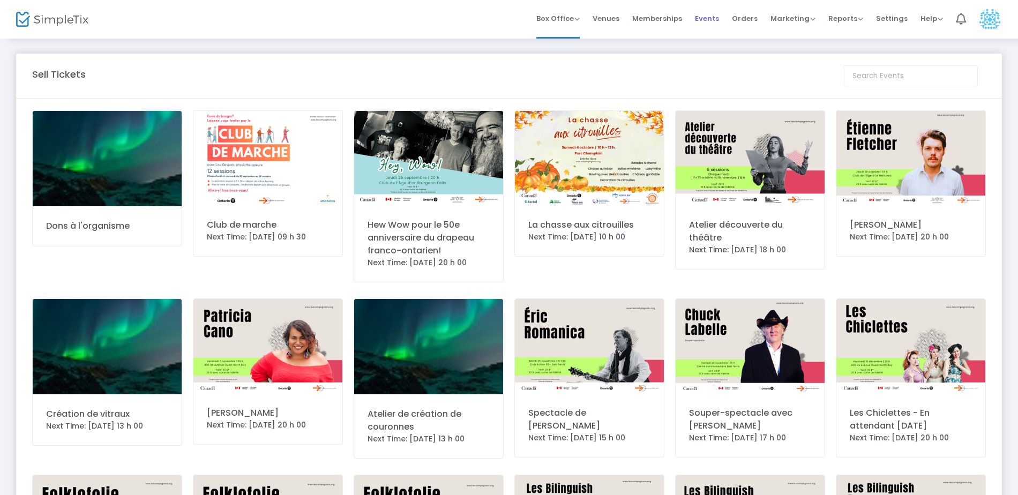
click at [703, 21] on span "Events" at bounding box center [707, 18] width 24 height 27
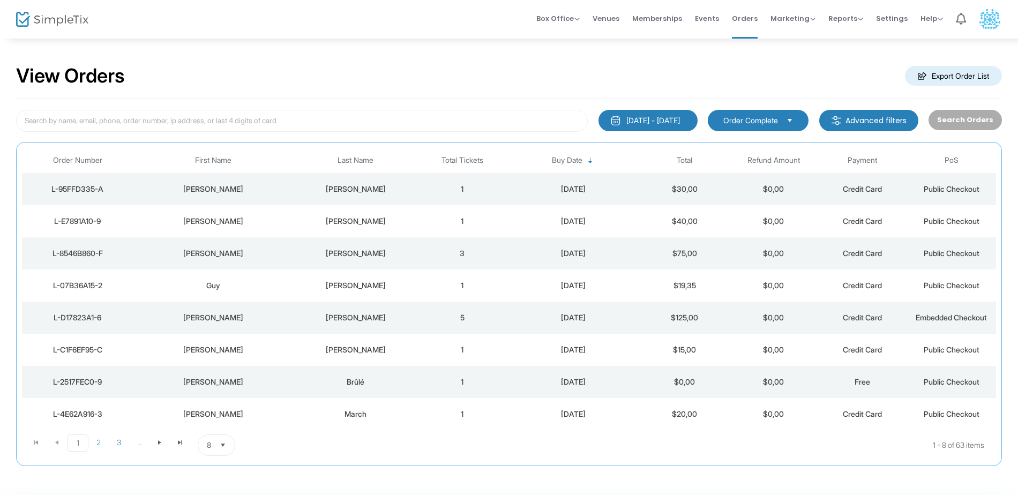
click at [268, 223] on div "[PERSON_NAME]" at bounding box center [213, 221] width 155 height 11
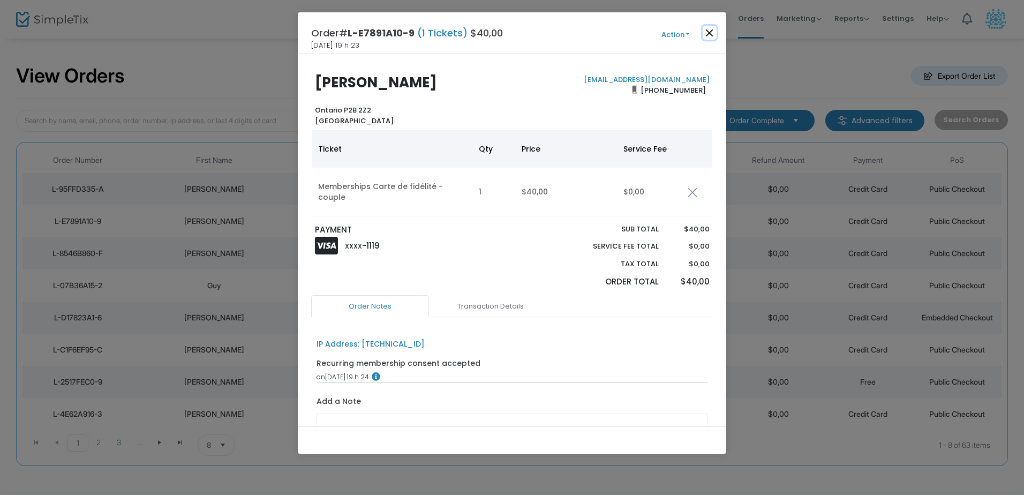
click at [707, 34] on button "Close" at bounding box center [710, 33] width 14 height 14
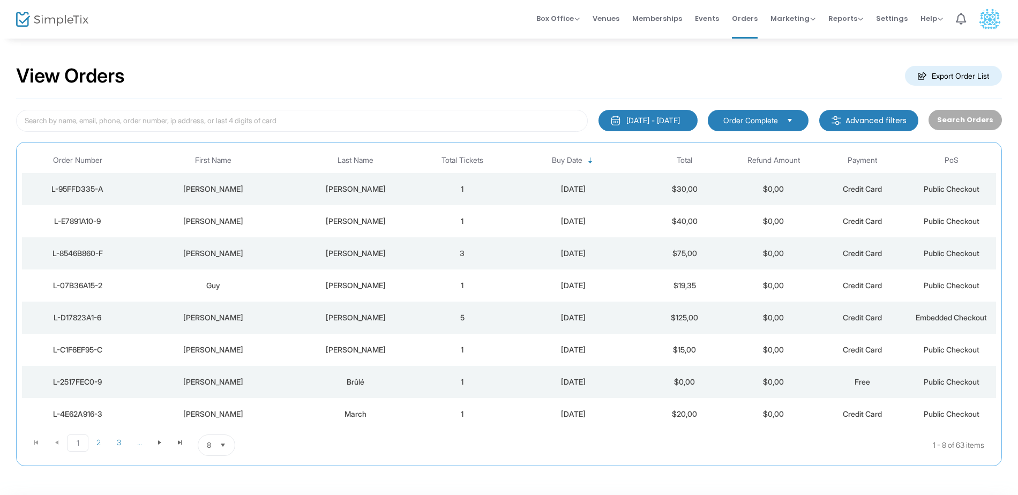
click at [431, 264] on td "3" at bounding box center [462, 253] width 89 height 32
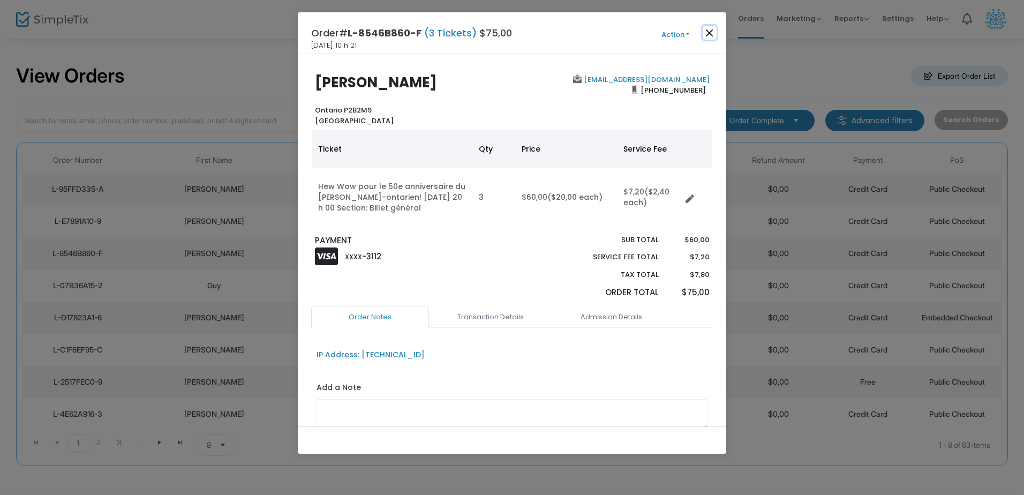
click at [710, 29] on button "Close" at bounding box center [710, 33] width 14 height 14
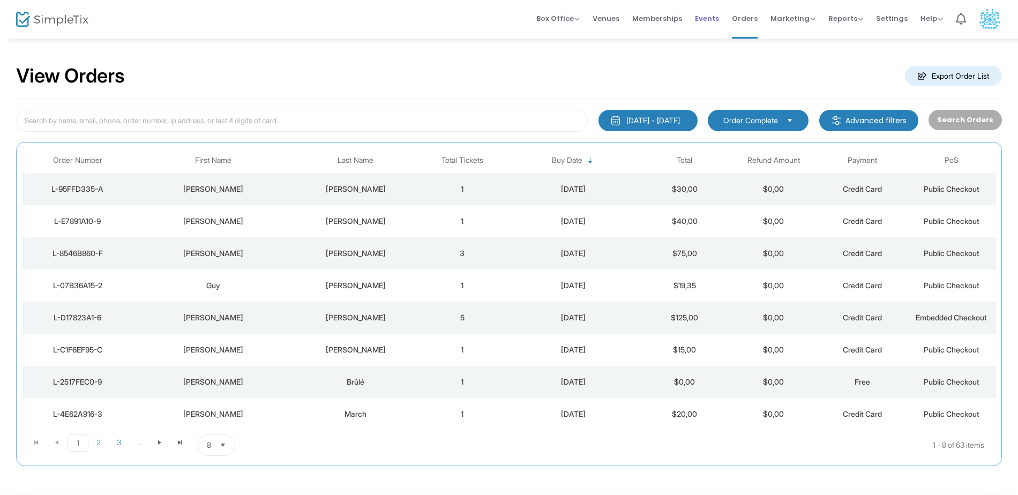
click at [709, 25] on span "Events" at bounding box center [707, 18] width 24 height 27
